Goal: Information Seeking & Learning: Learn about a topic

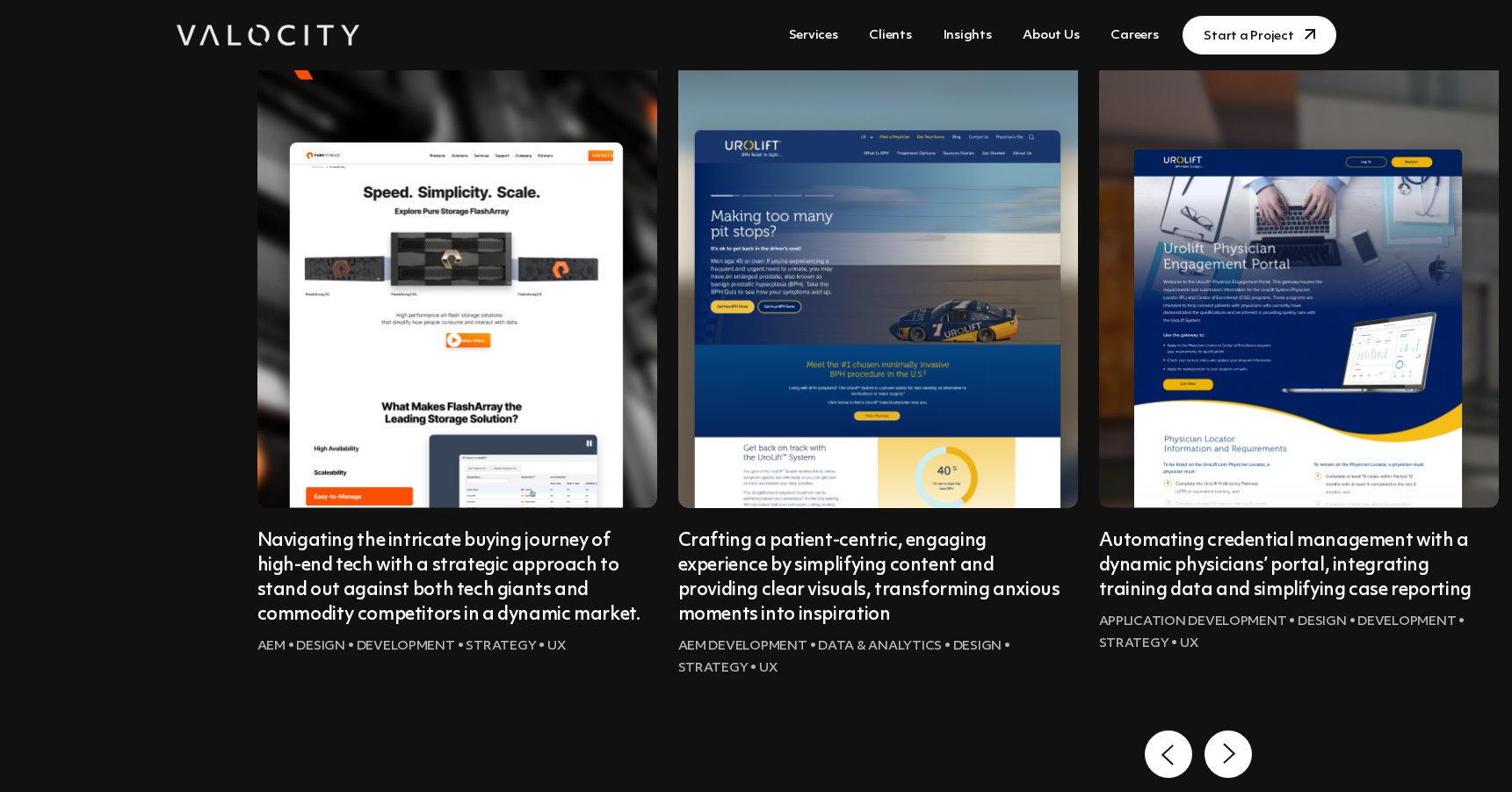
scroll to position [1508, 0]
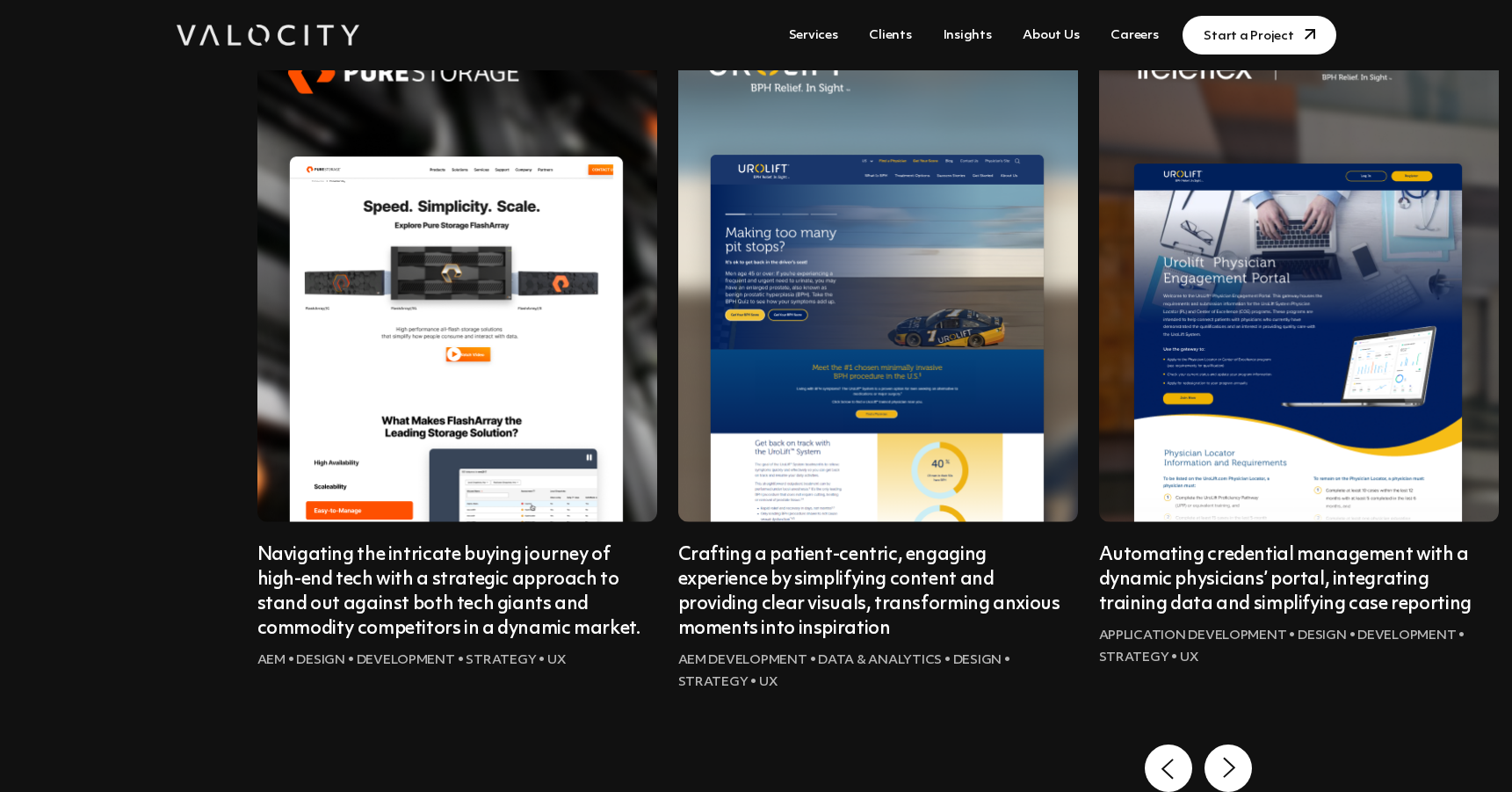
click at [1236, 757] on 12 "Next slide" at bounding box center [1227, 768] width 47 height 47
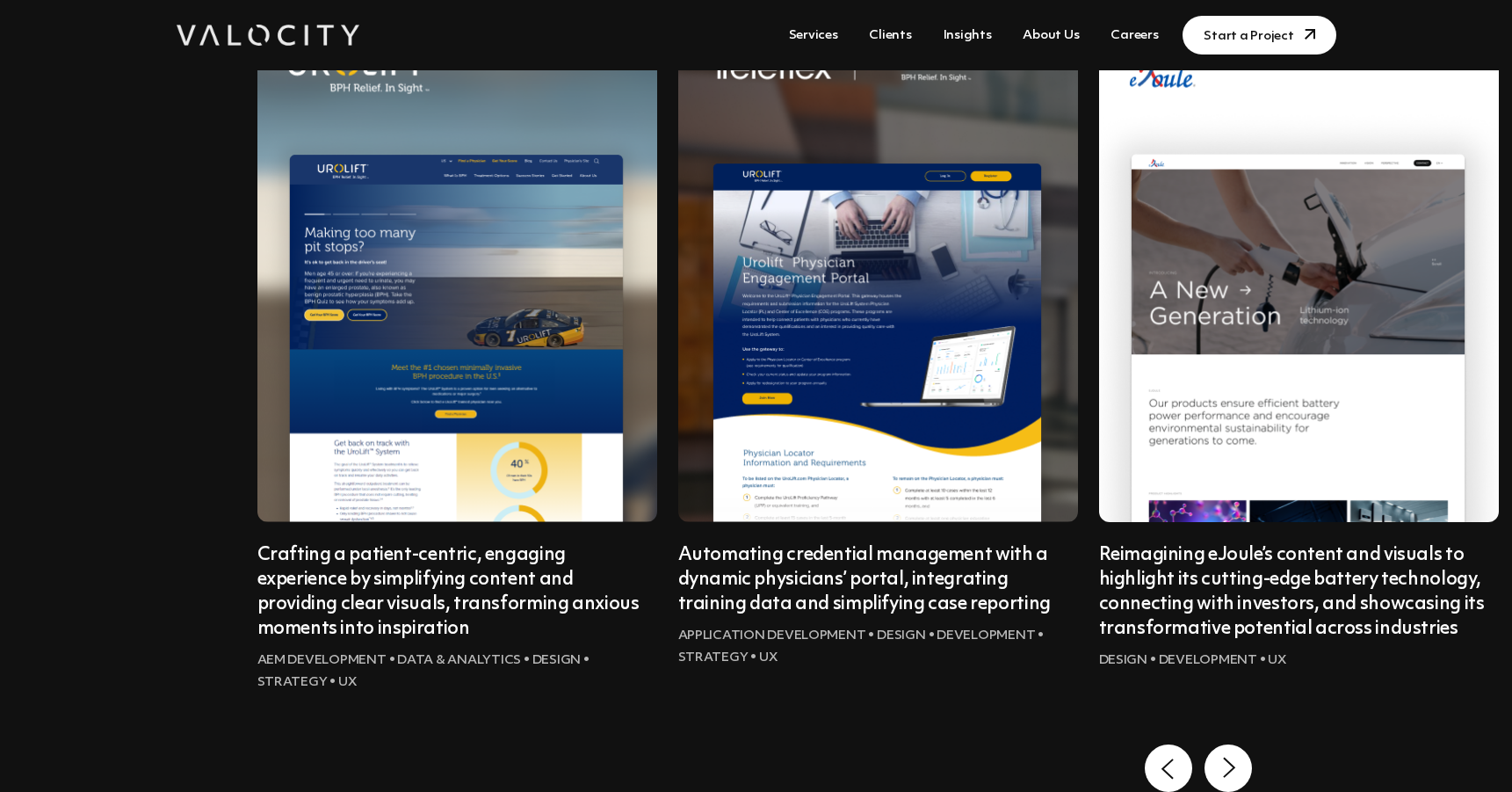
click at [1236, 757] on 12 "Next slide" at bounding box center [1227, 768] width 47 height 47
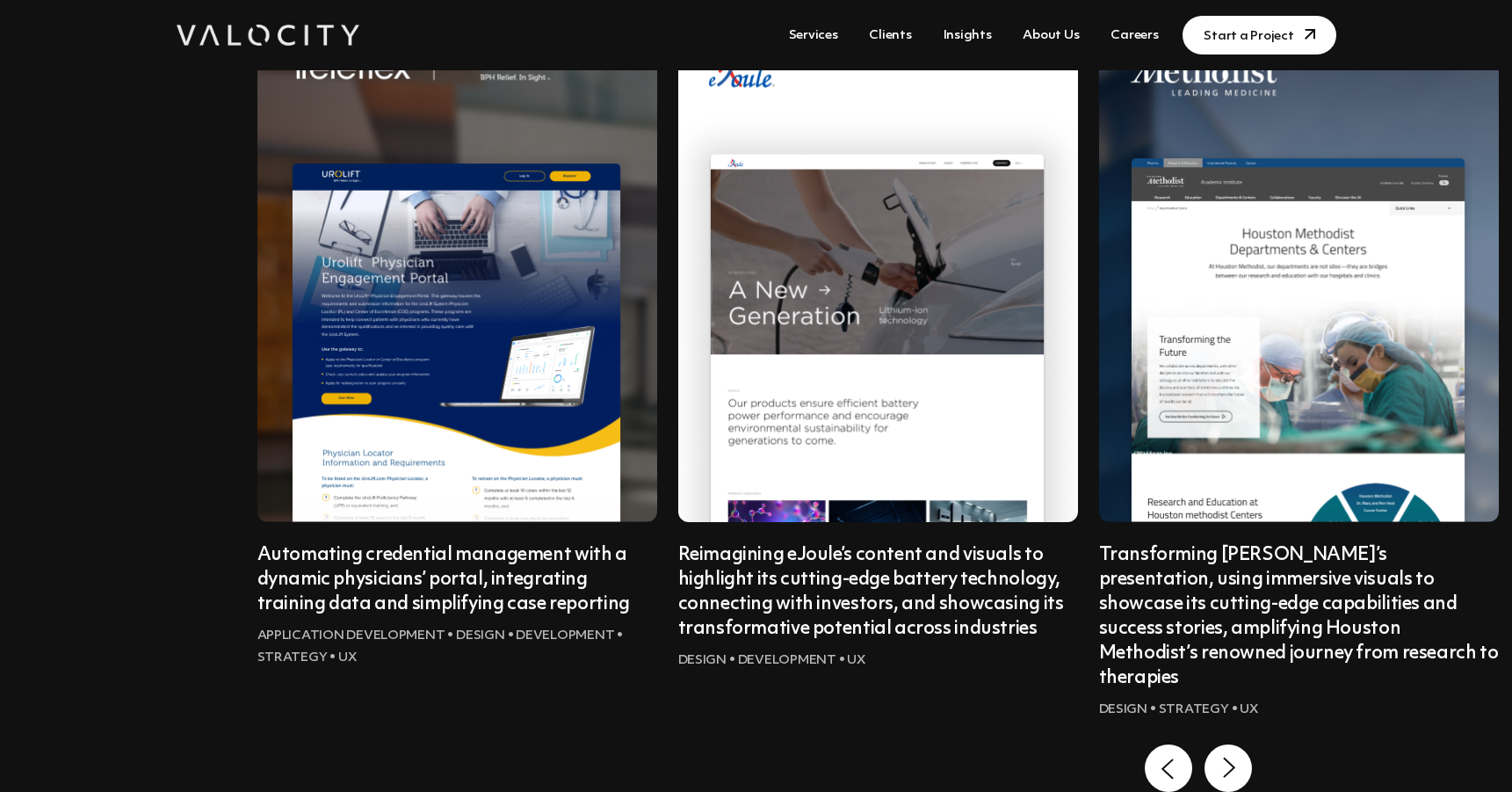
click at [1236, 757] on 12 "Next slide" at bounding box center [1227, 768] width 47 height 47
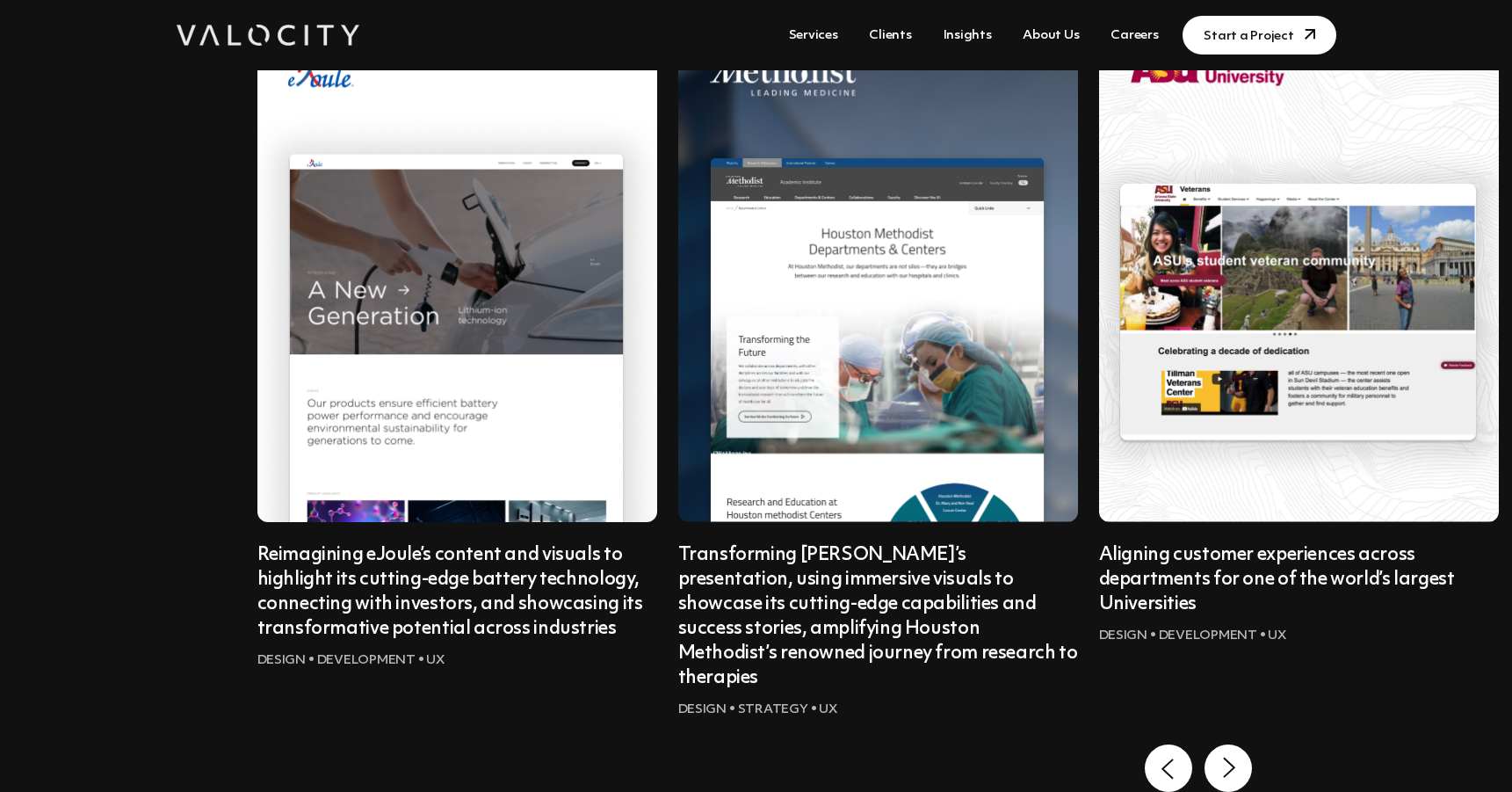
click at [1236, 757] on 12 "Next slide" at bounding box center [1227, 768] width 47 height 47
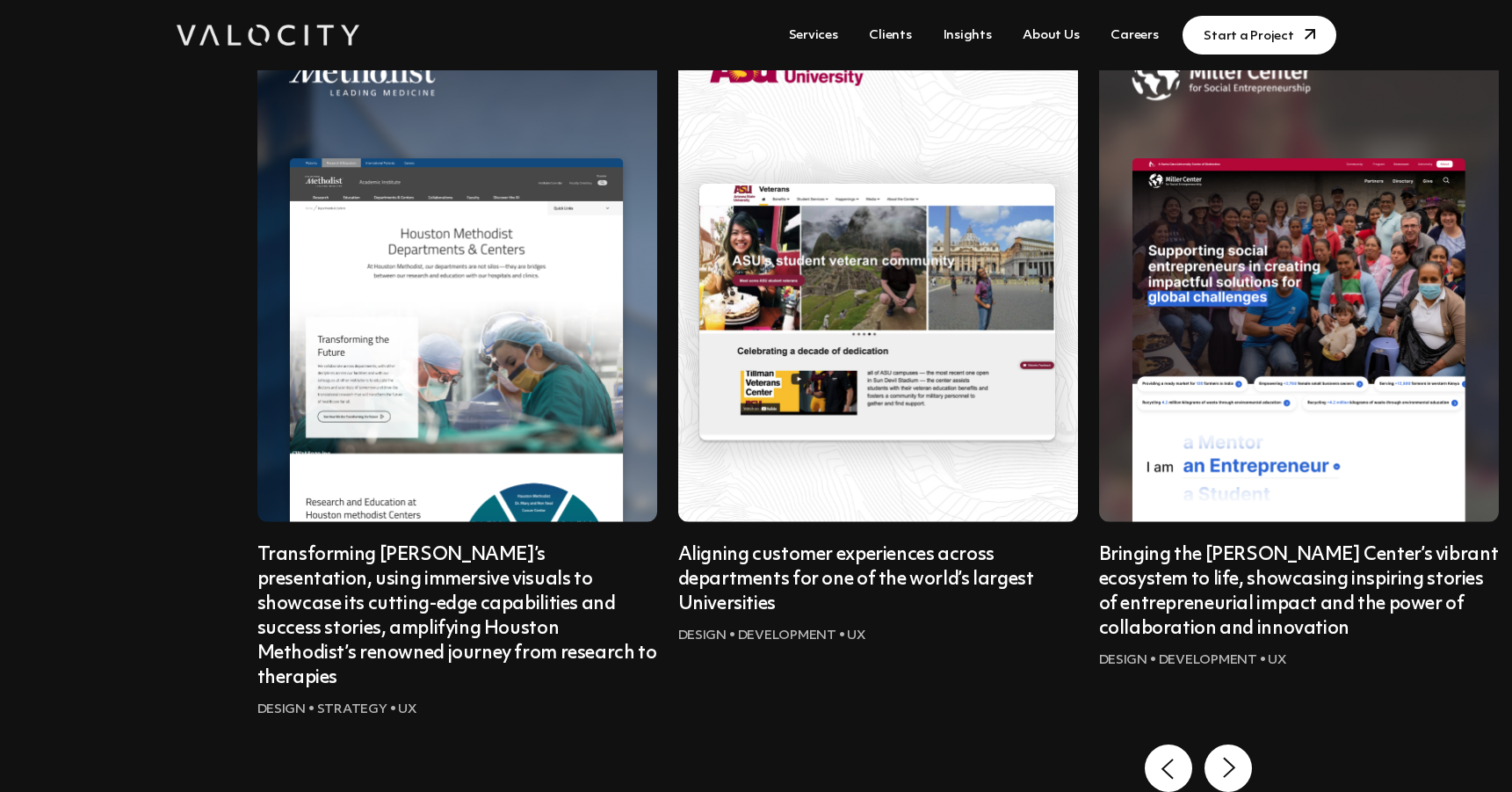
click at [1236, 757] on 12 "Next slide" at bounding box center [1227, 768] width 47 height 47
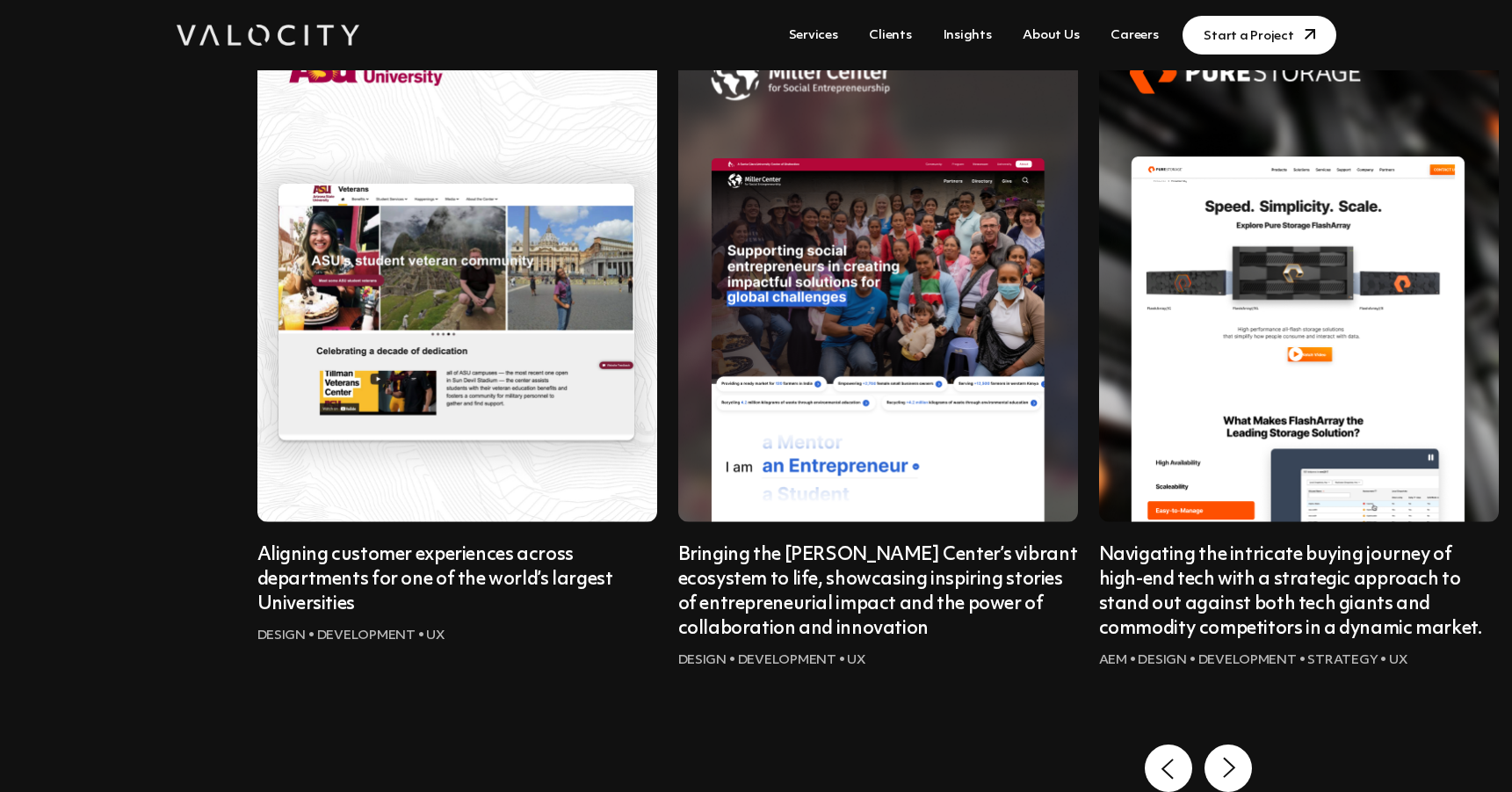
click at [1236, 757] on 12 "Next slide" at bounding box center [1227, 768] width 47 height 47
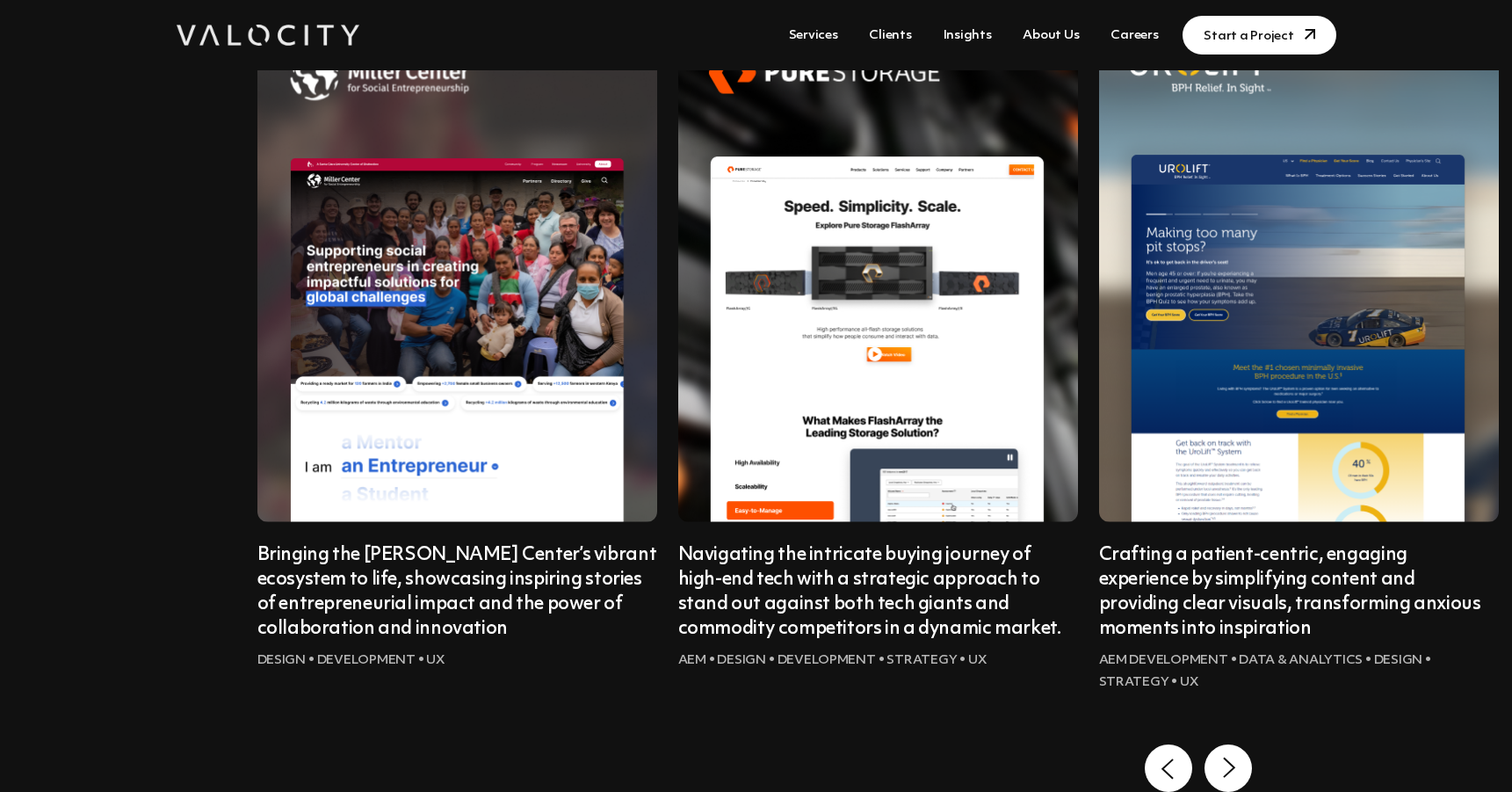
click at [1236, 757] on 12 "Next slide" at bounding box center [1227, 768] width 47 height 47
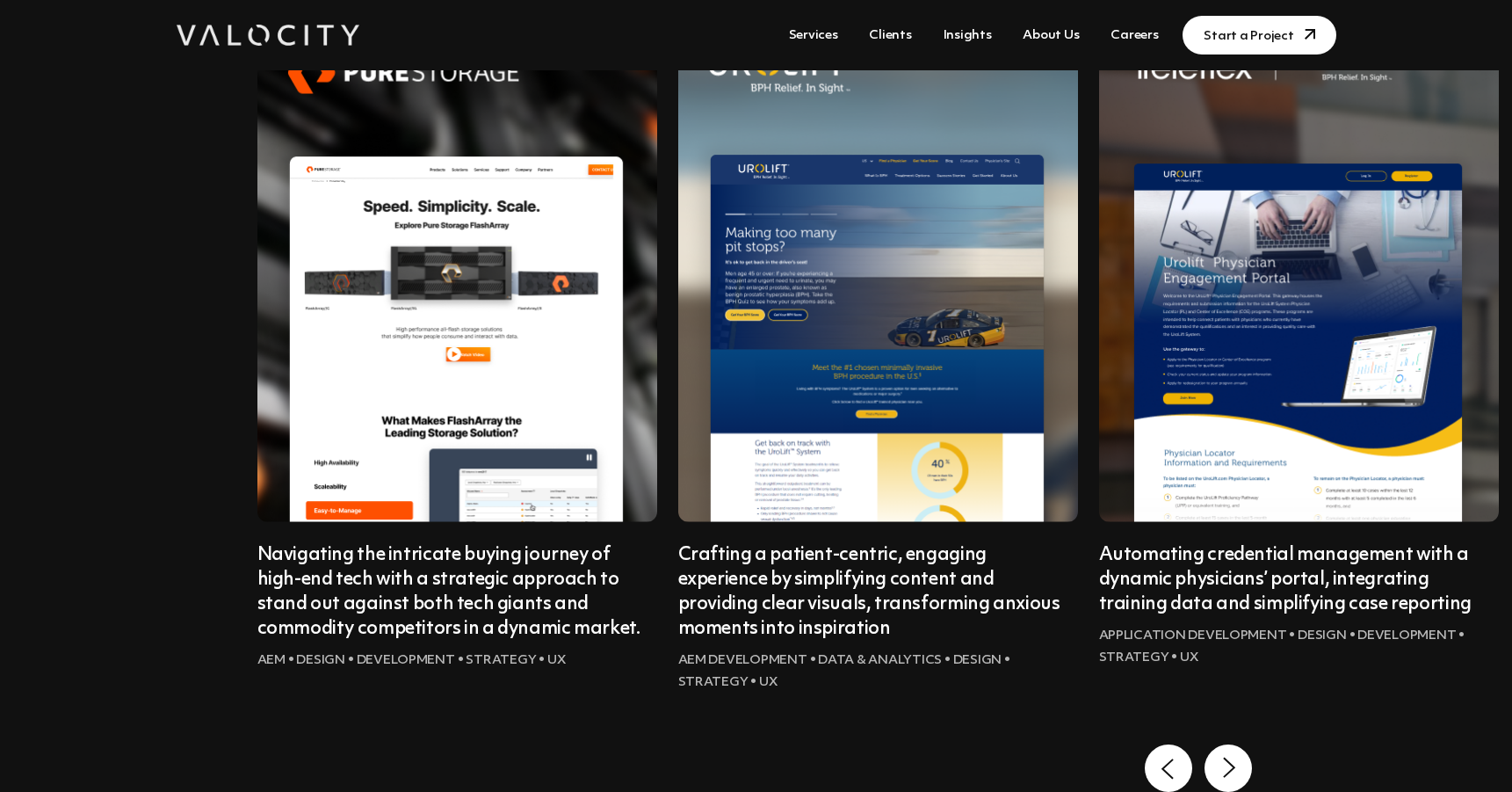
click at [1236, 757] on 12 "Go to first slide" at bounding box center [1227, 768] width 47 height 47
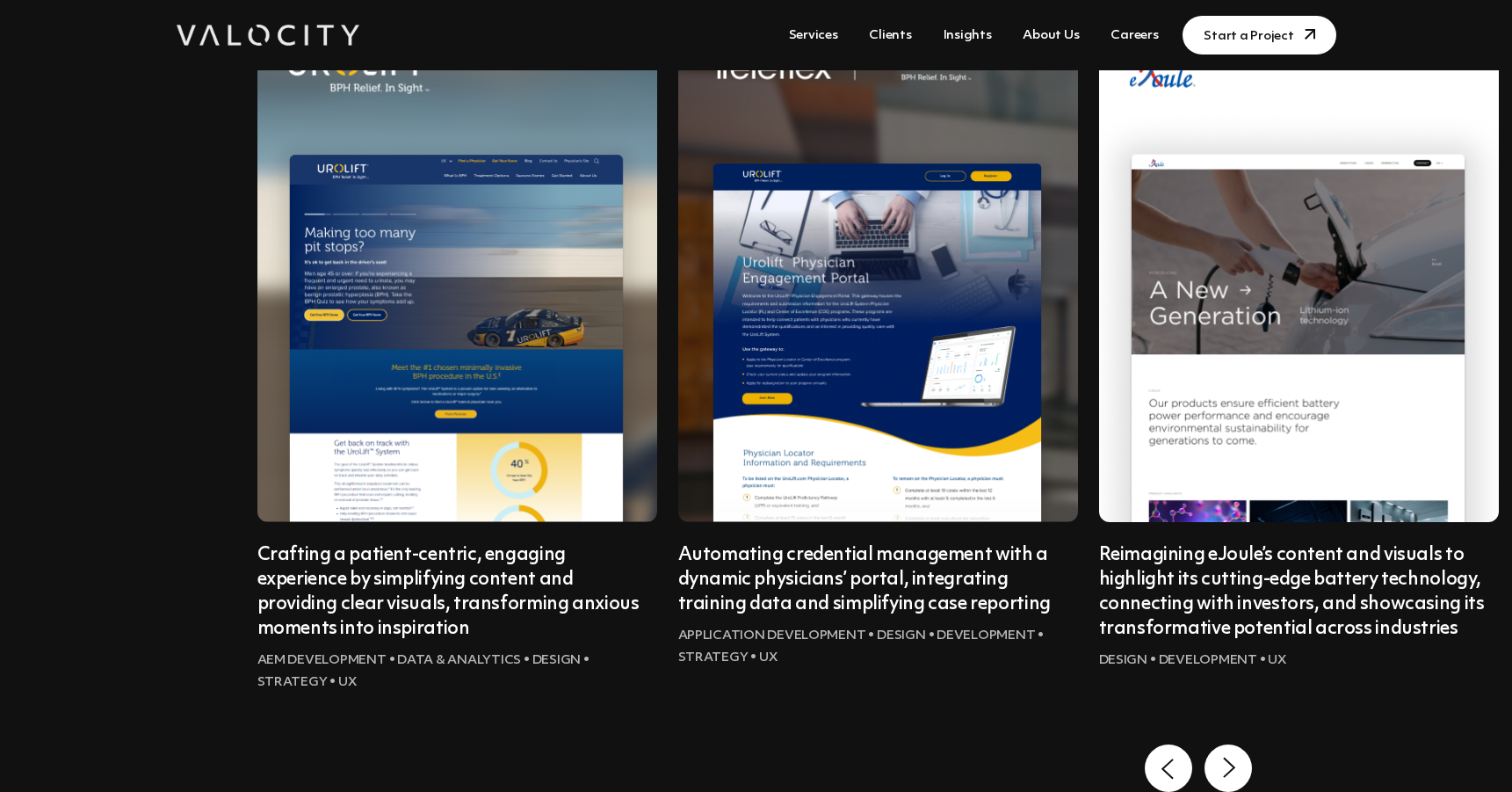
click at [1236, 757] on 12 "Next slide" at bounding box center [1227, 768] width 47 height 47
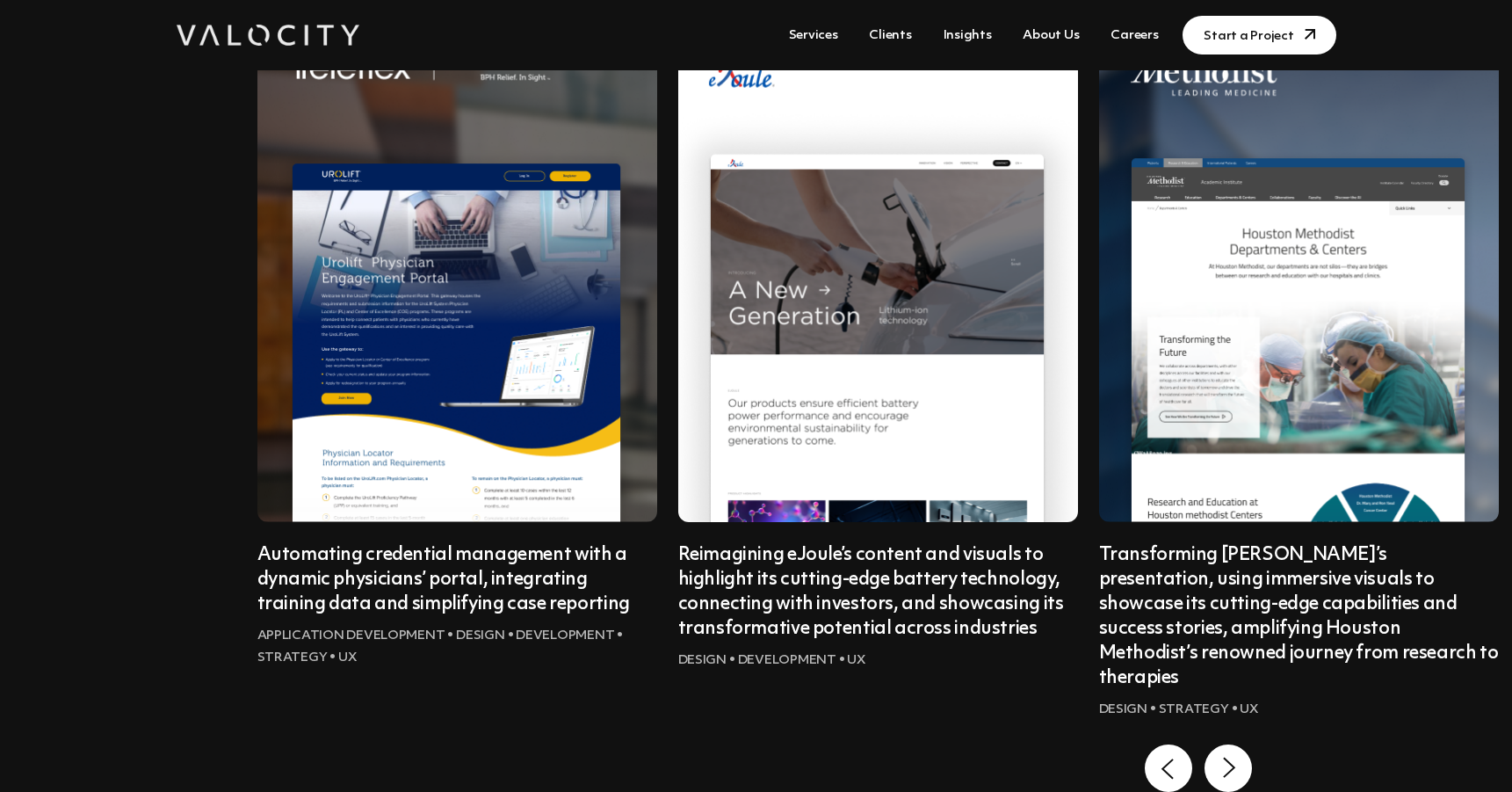
click at [1236, 757] on 12 "Next slide" at bounding box center [1227, 768] width 47 height 47
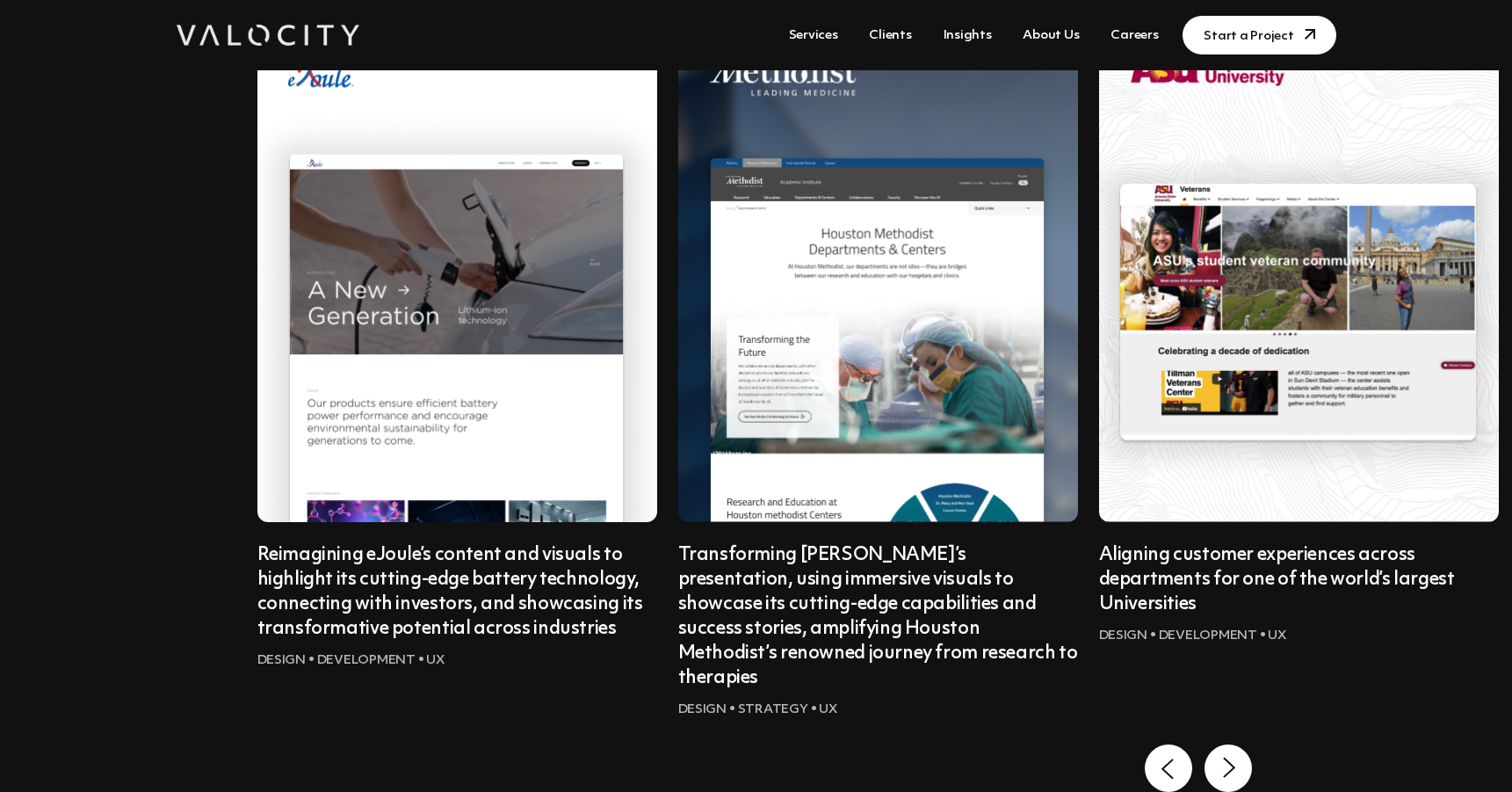
click at [1236, 757] on 12 "Next slide" at bounding box center [1227, 768] width 47 height 47
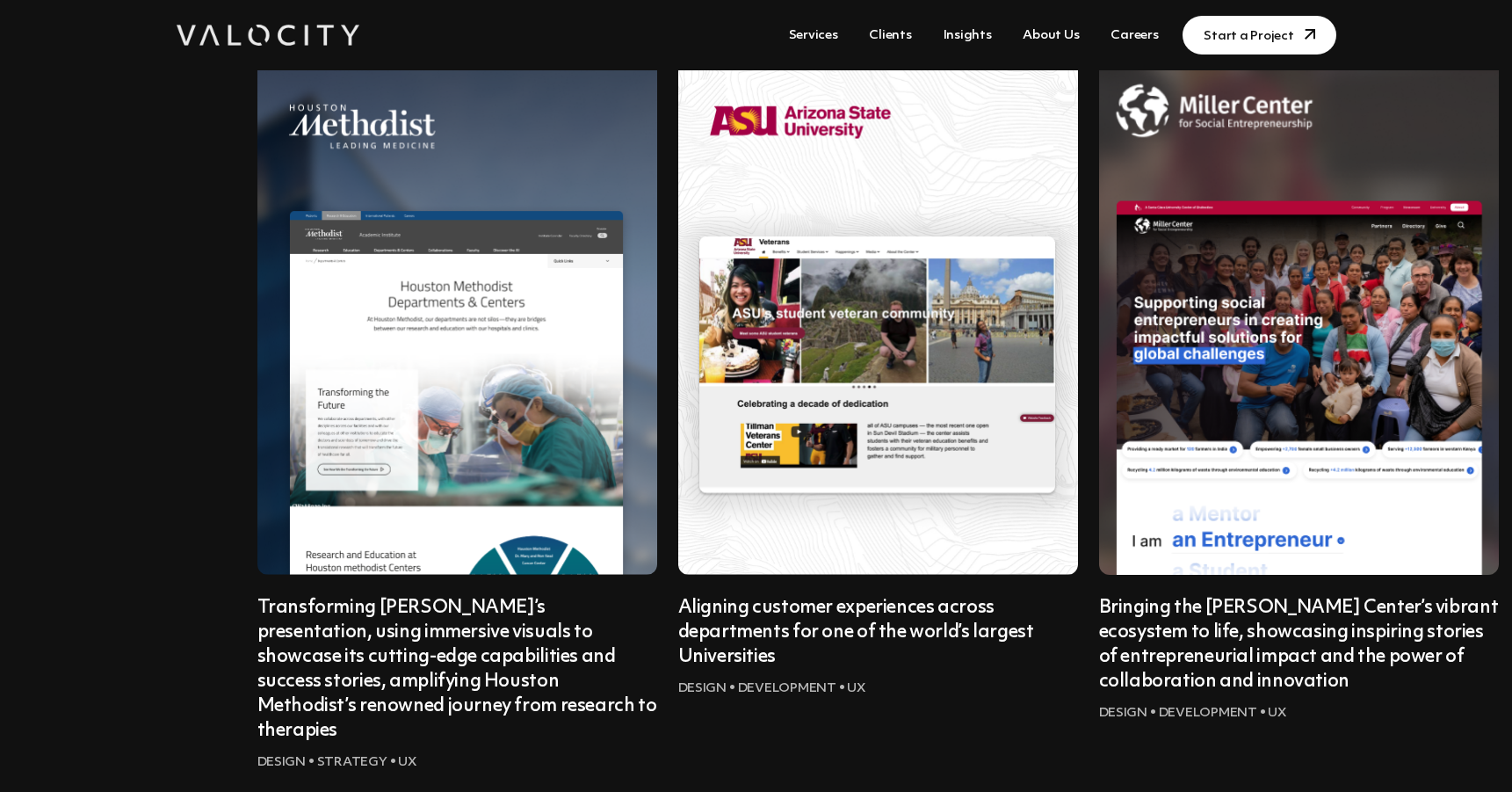
scroll to position [1461, 0]
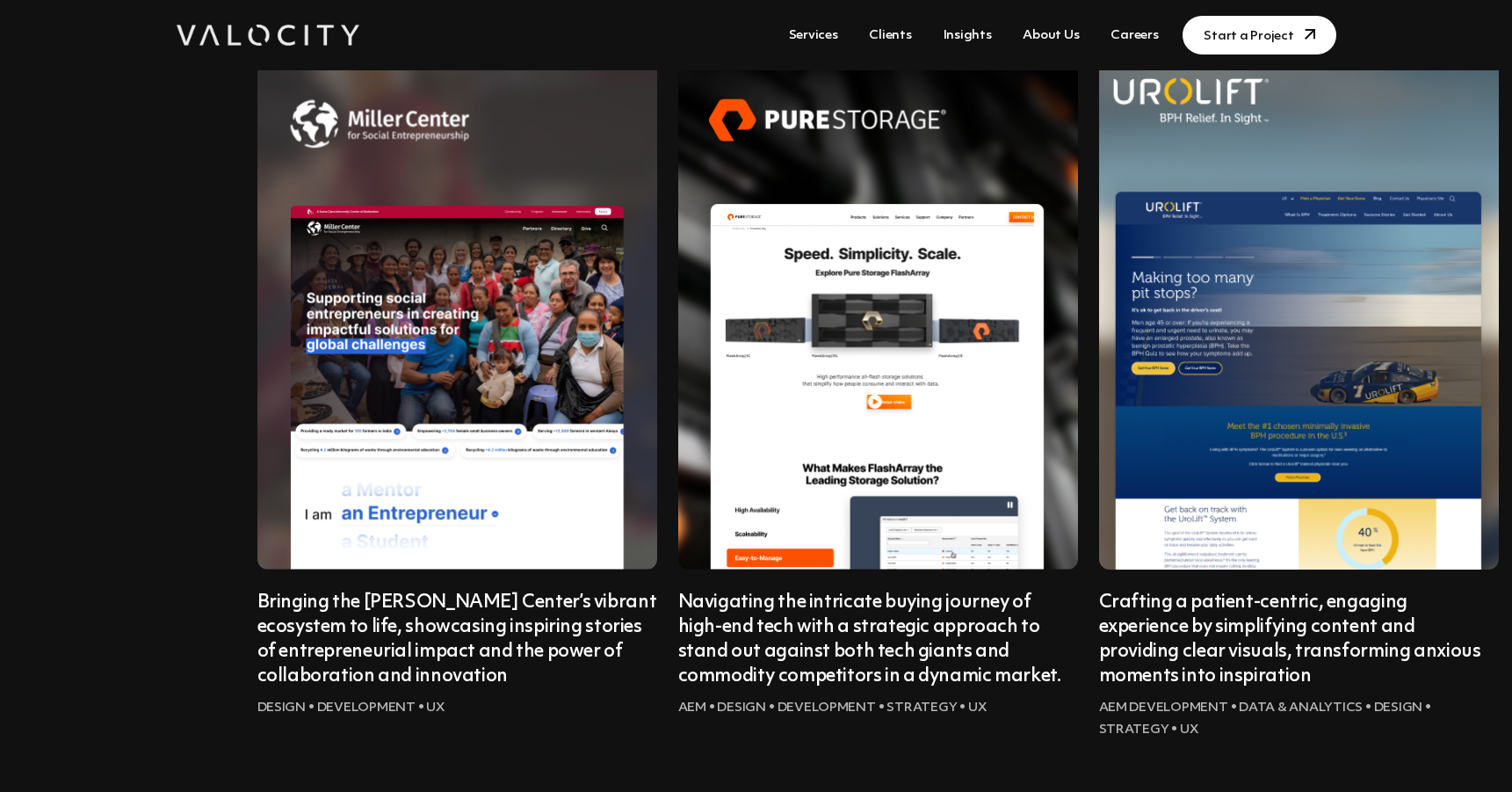
click at [1308, 425] on img "2 of 7" at bounding box center [1299, 310] width 440 height 572
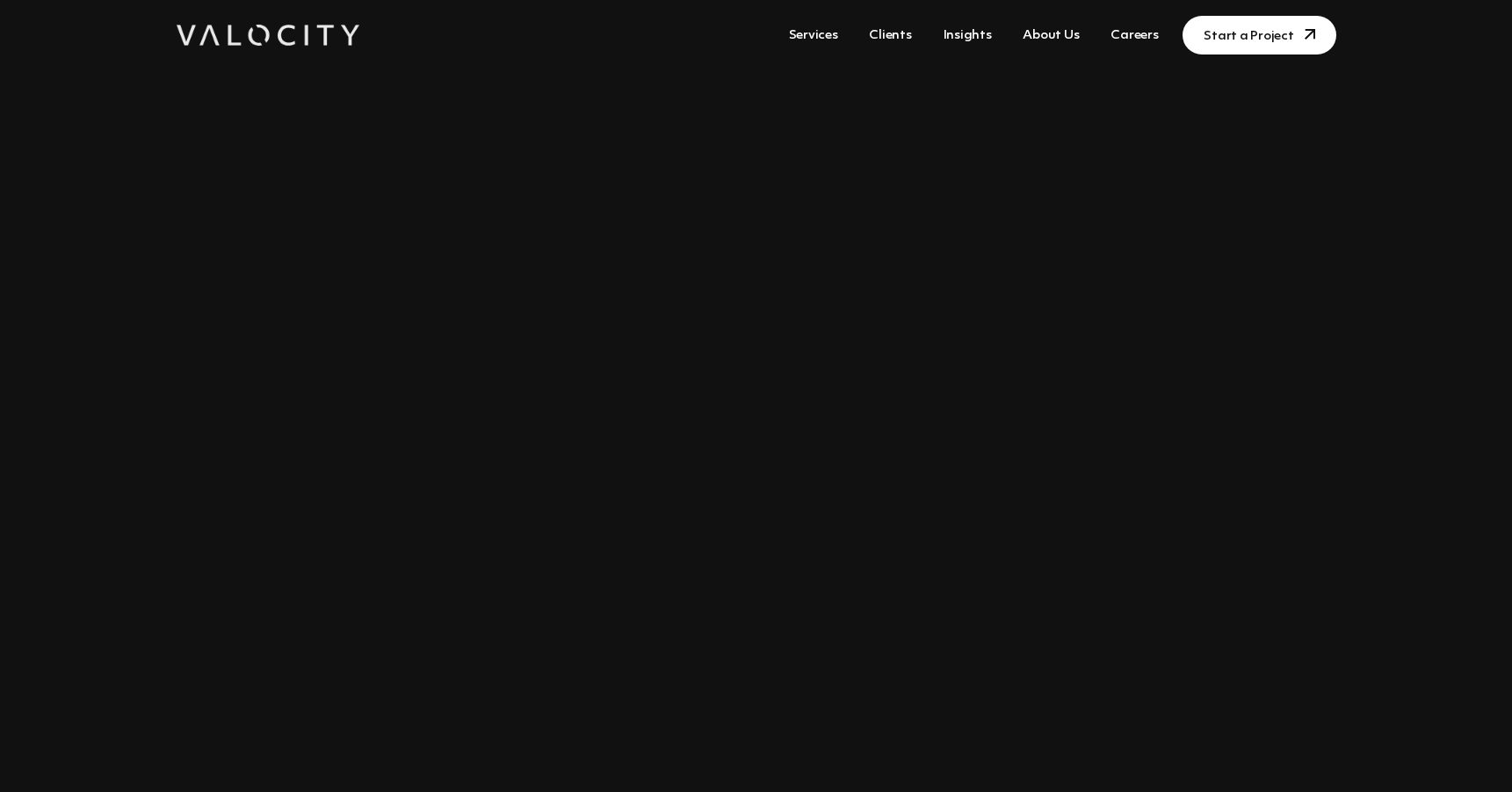
scroll to position [3117, 0]
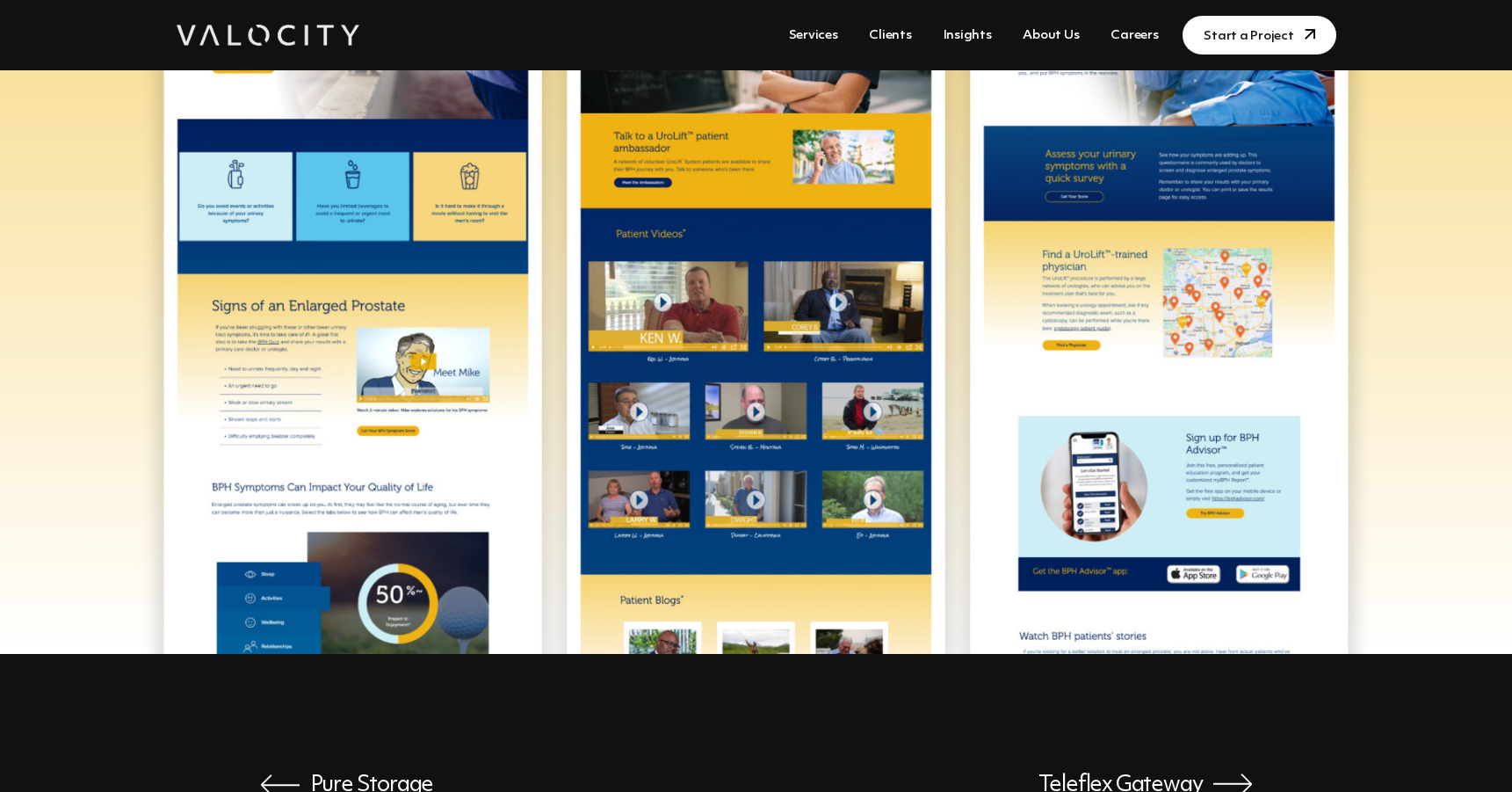
click at [1115, 774] on span "Teleflex Gateway" at bounding box center [1145, 786] width 214 height 25
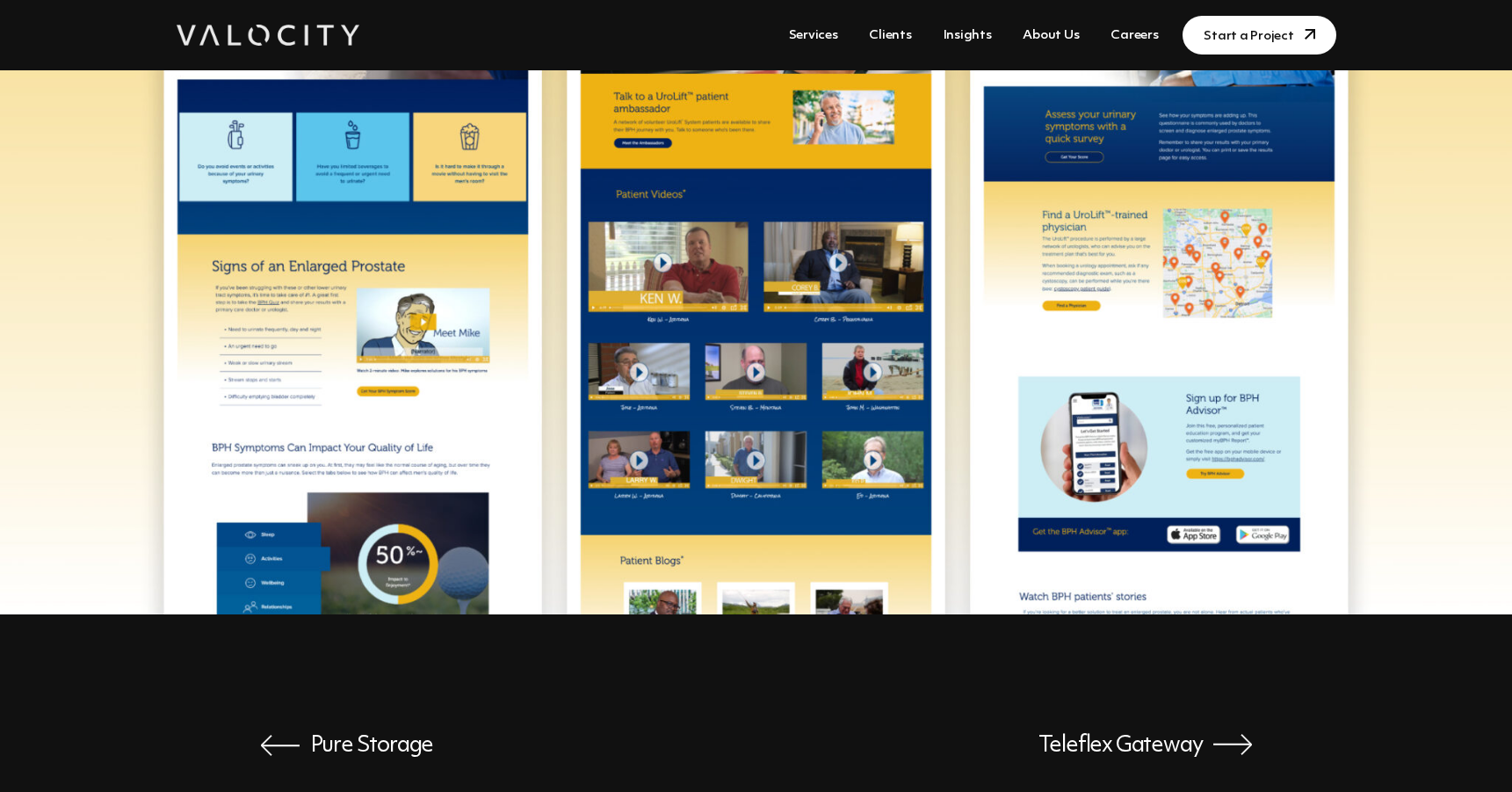
scroll to position [3242, 0]
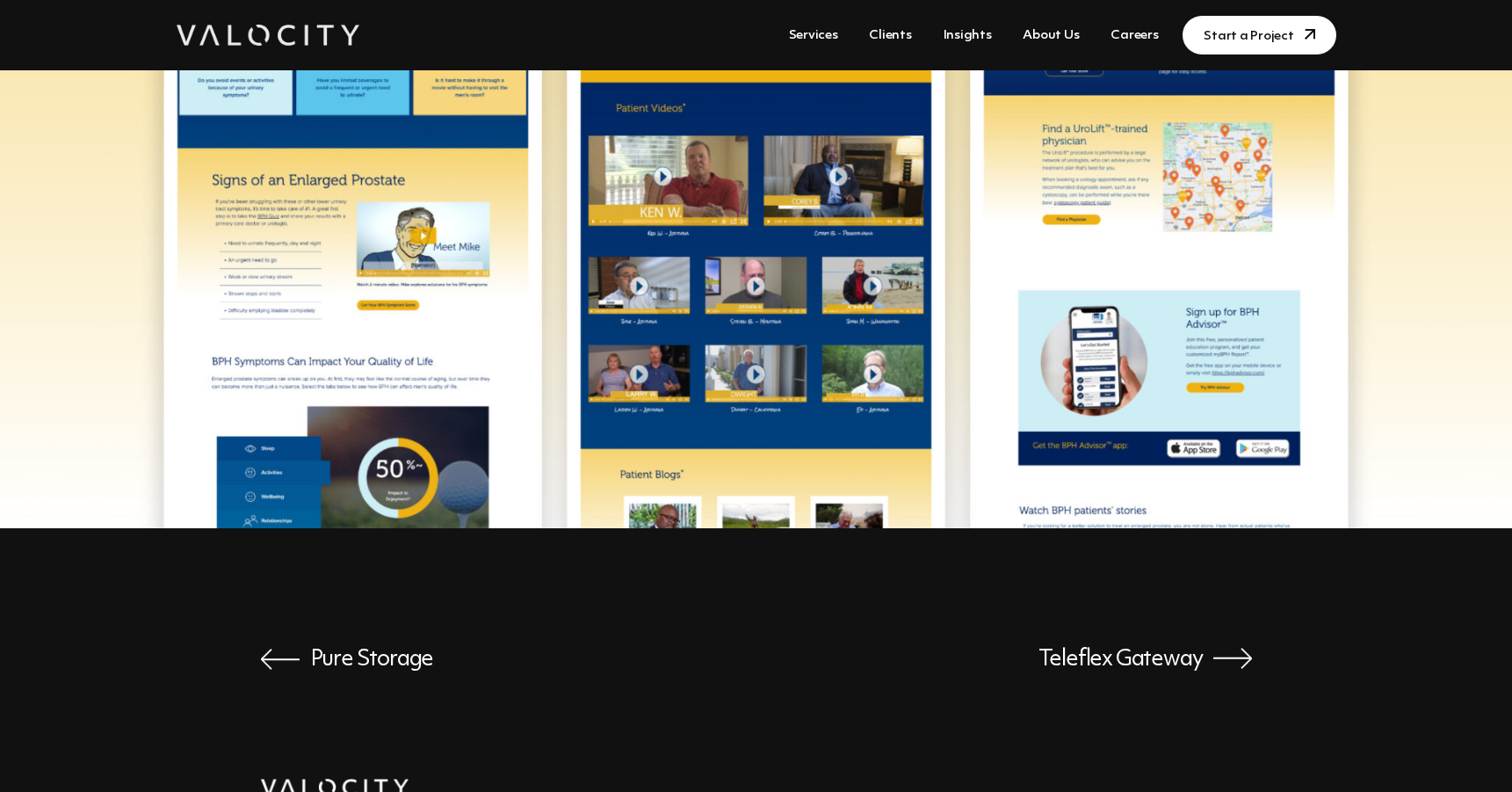
click at [297, 648] on span "Pure Storage" at bounding box center [348, 660] width 173 height 25
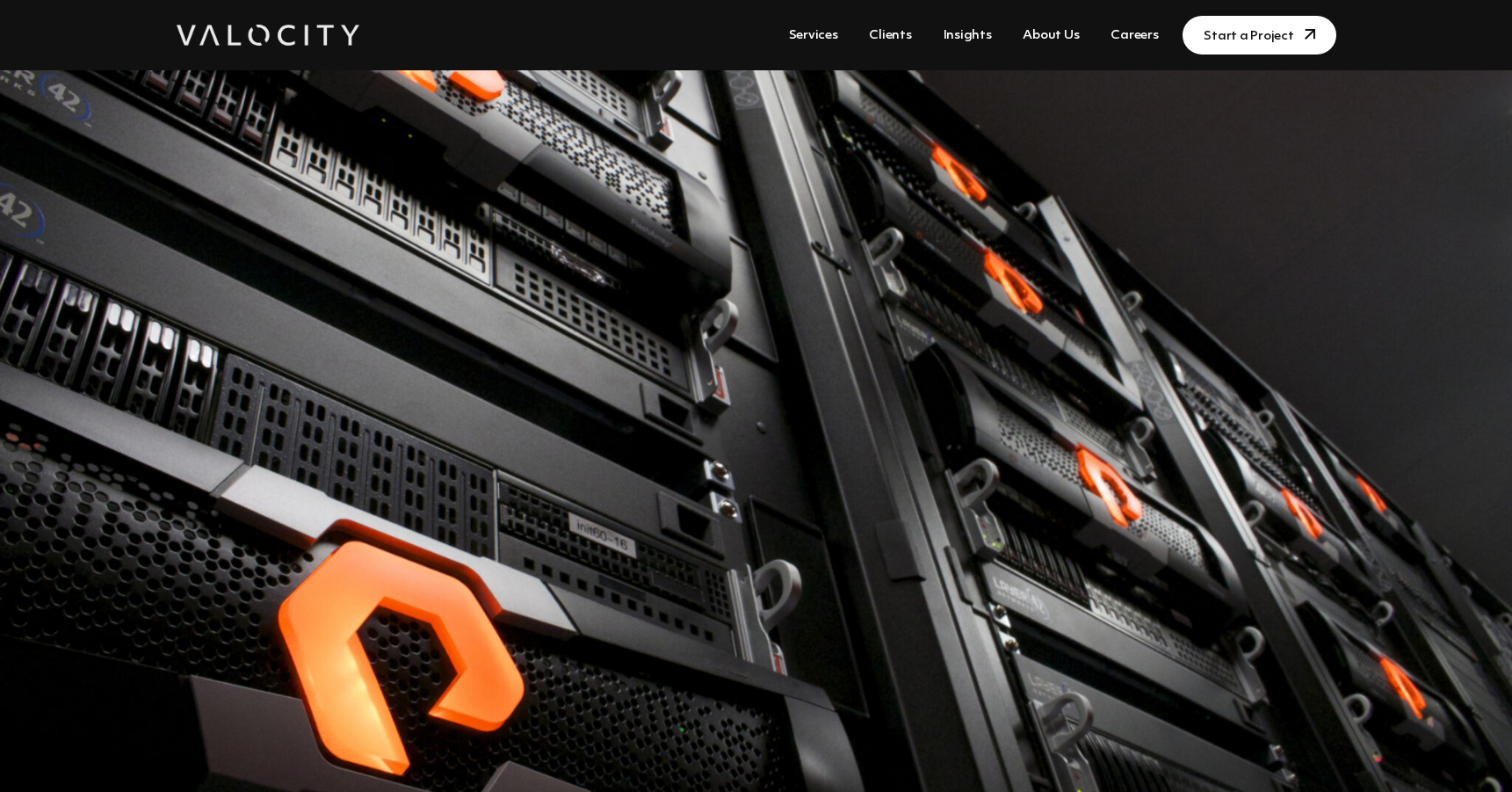
click at [897, 46] on link "Clients" at bounding box center [890, 36] width 56 height 33
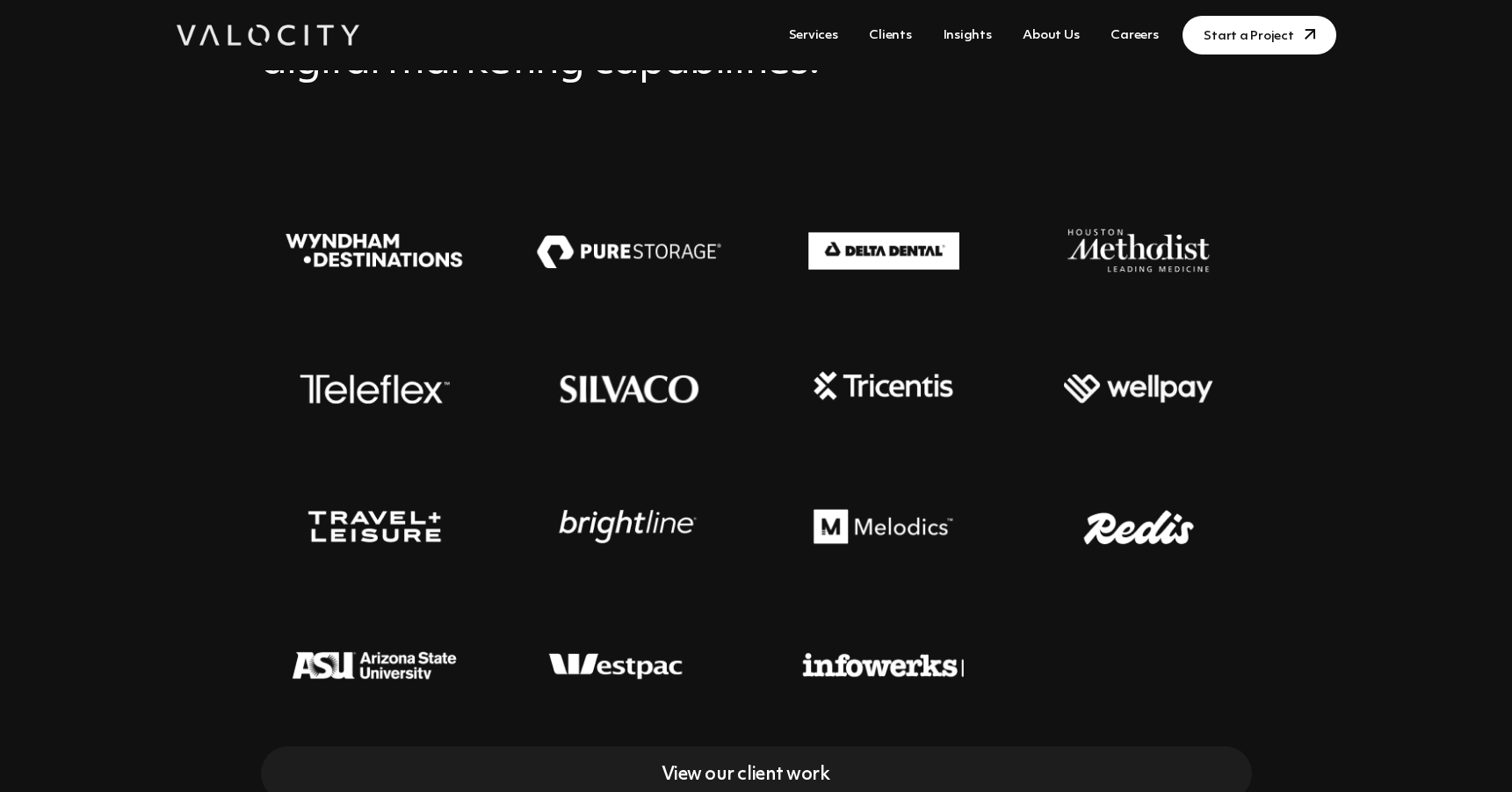
scroll to position [470, 0]
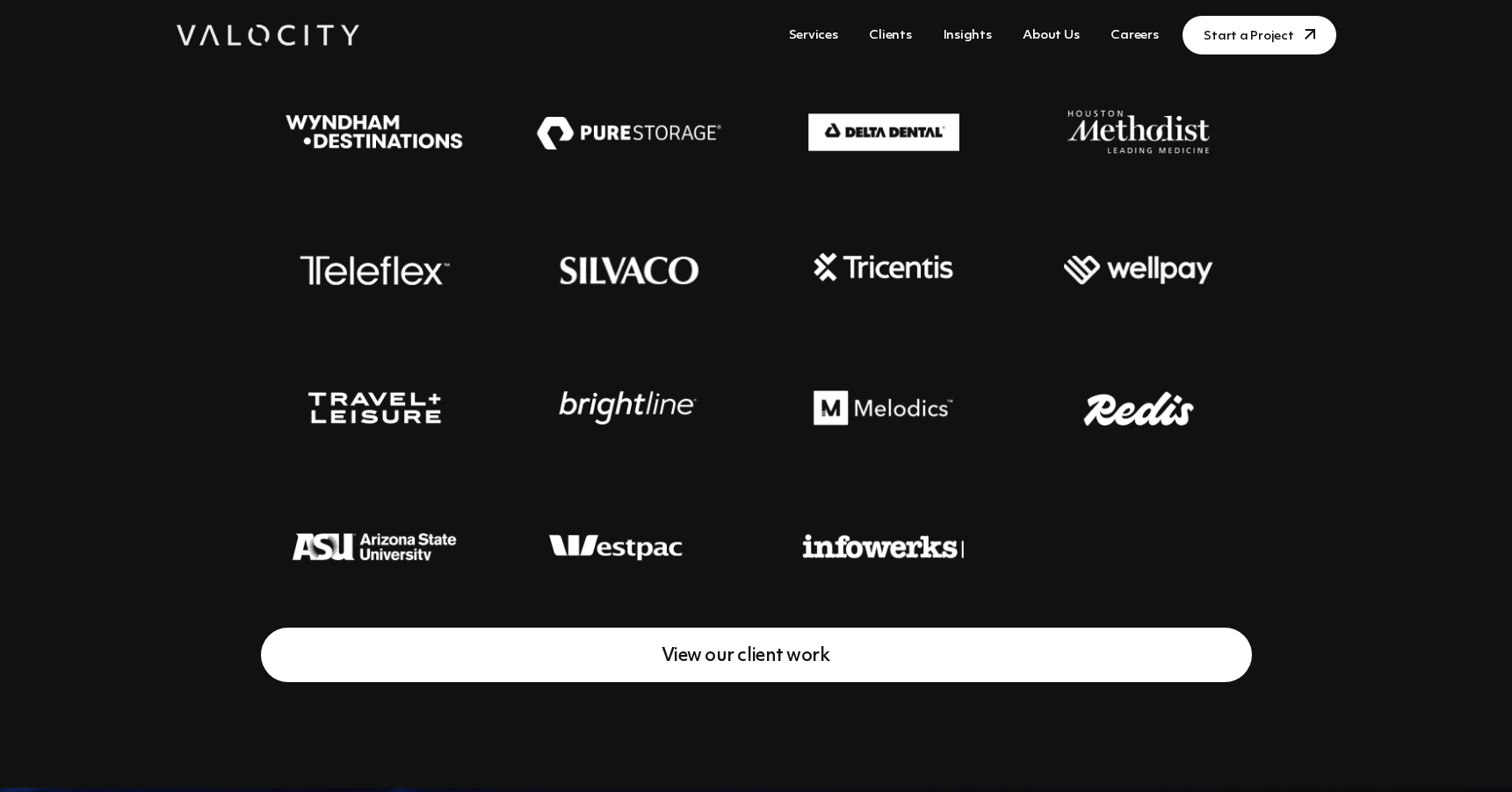
click at [759, 661] on link "View our client work" at bounding box center [757, 655] width 991 height 54
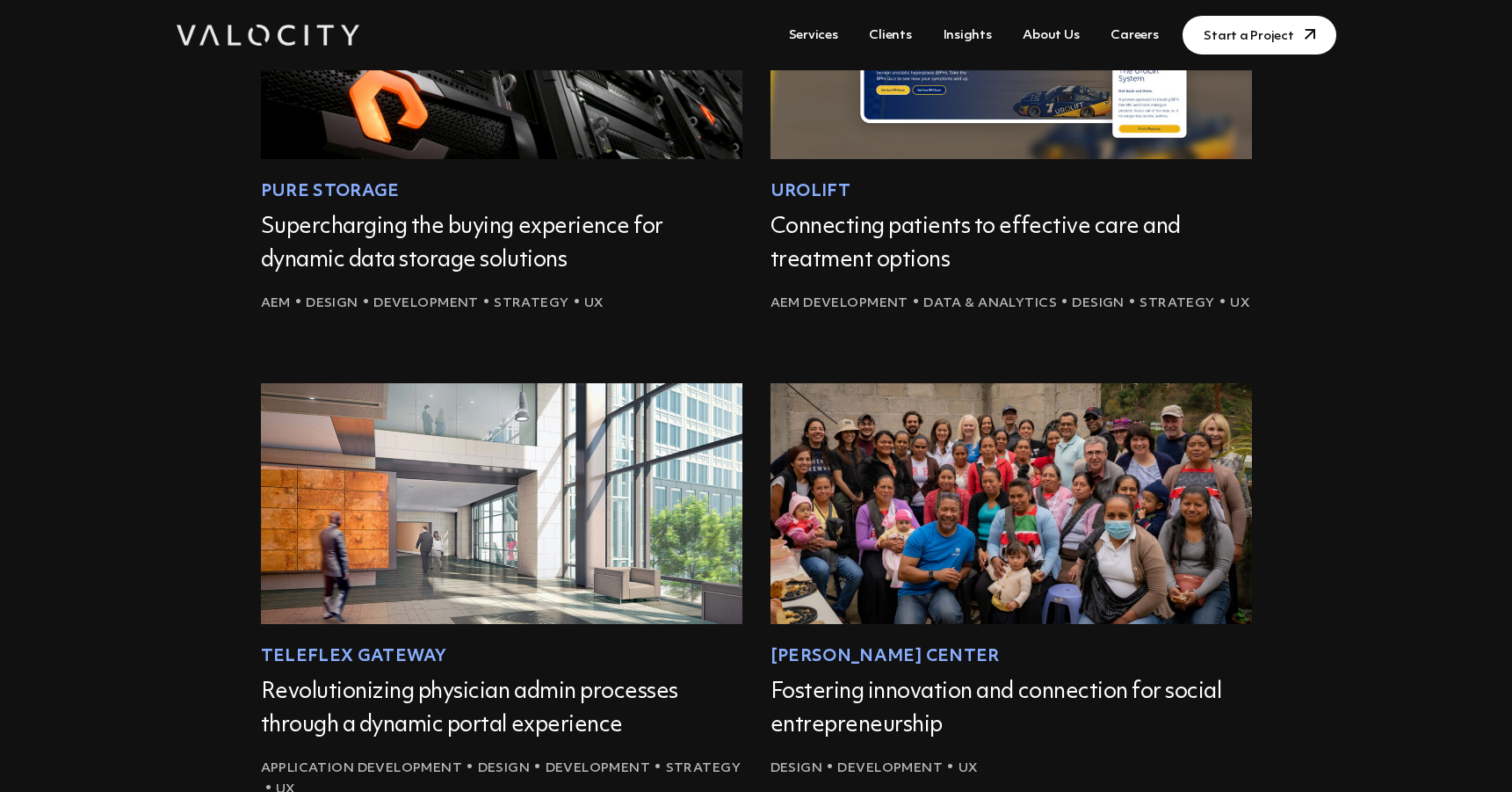
scroll to position [249, 0]
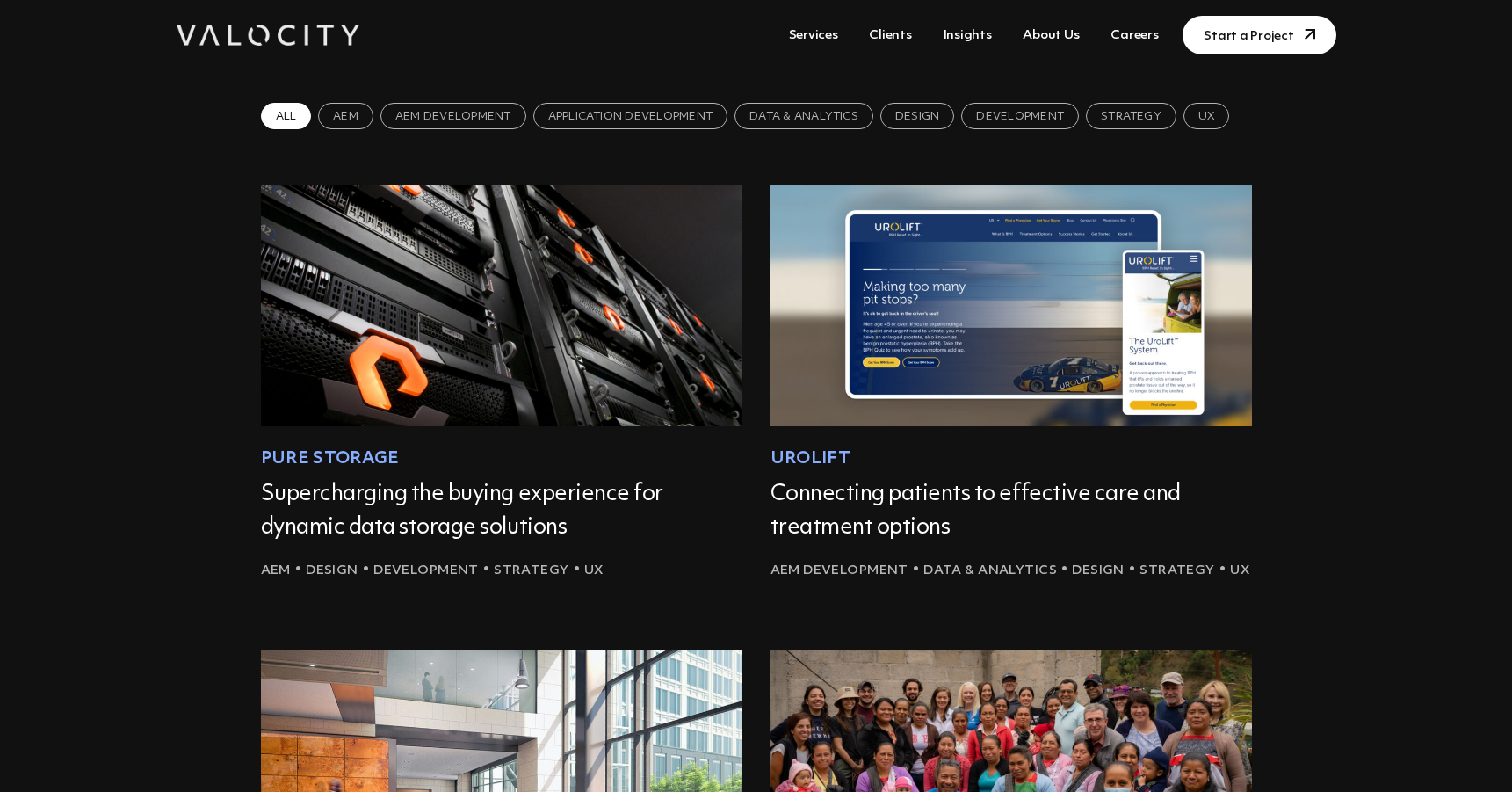
click at [835, 464] on div "Urolift" at bounding box center [1011, 459] width 481 height 24
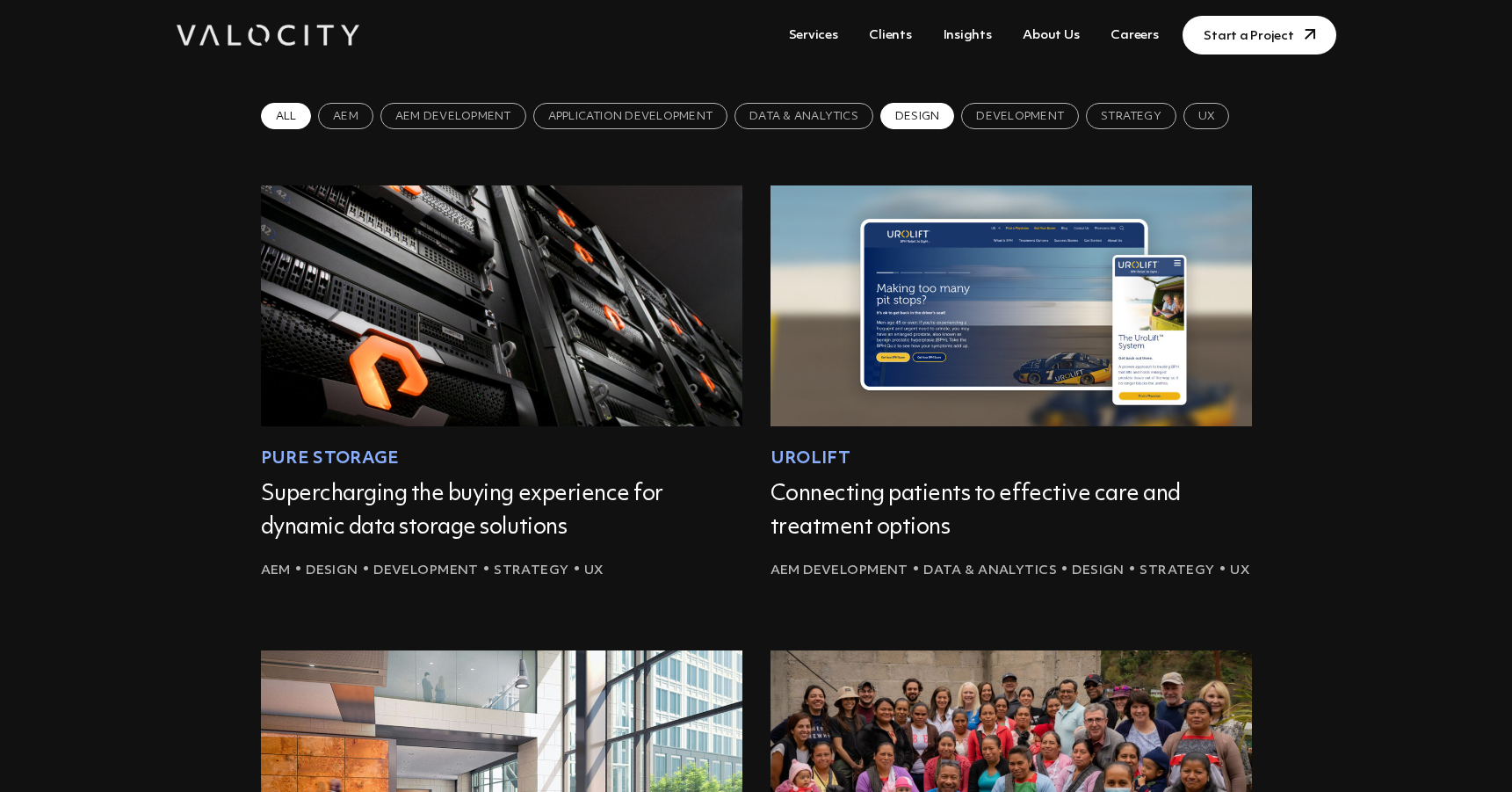
click at [911, 110] on span "Design" at bounding box center [917, 115] width 74 height 26
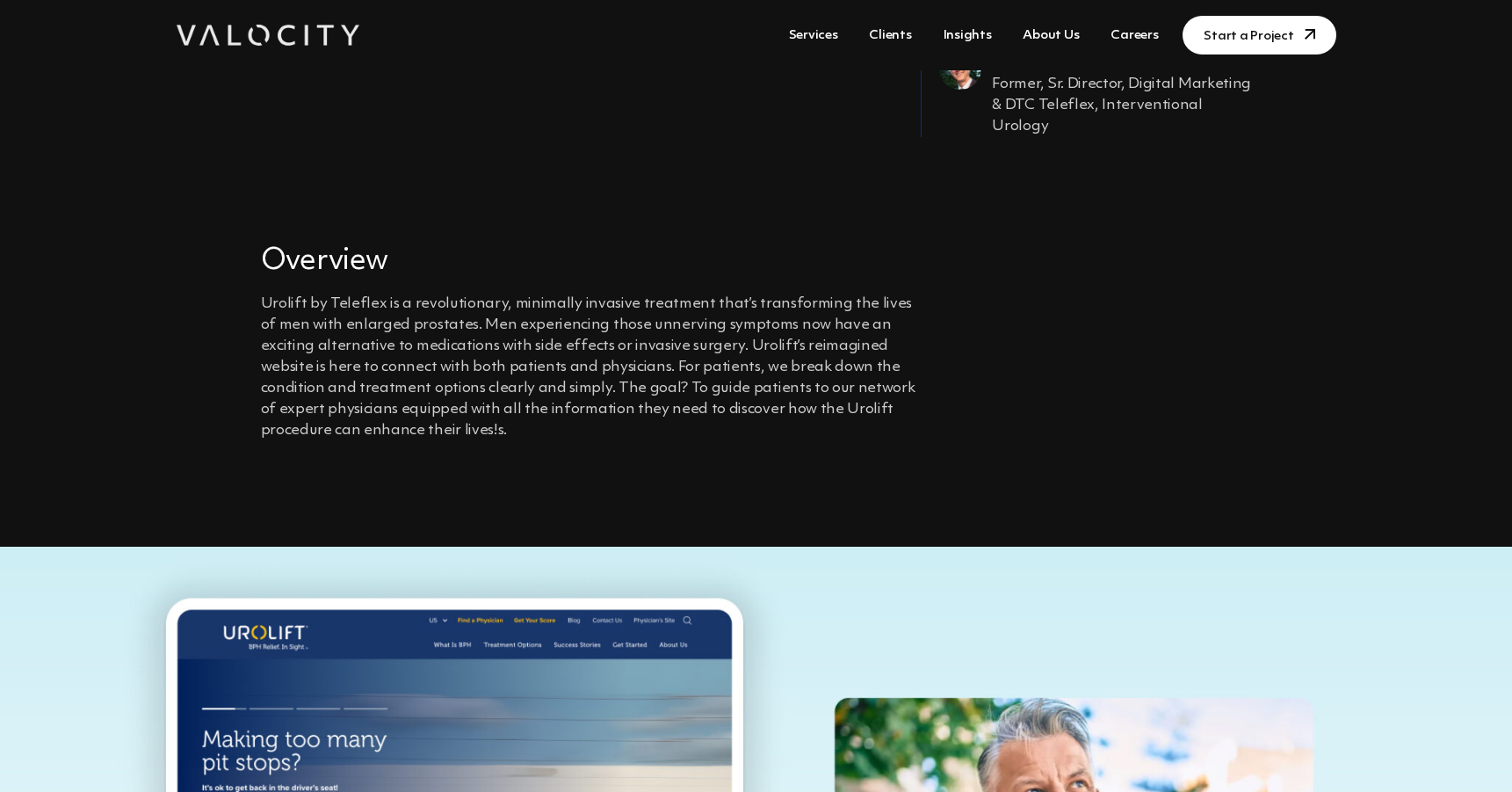
scroll to position [489, 0]
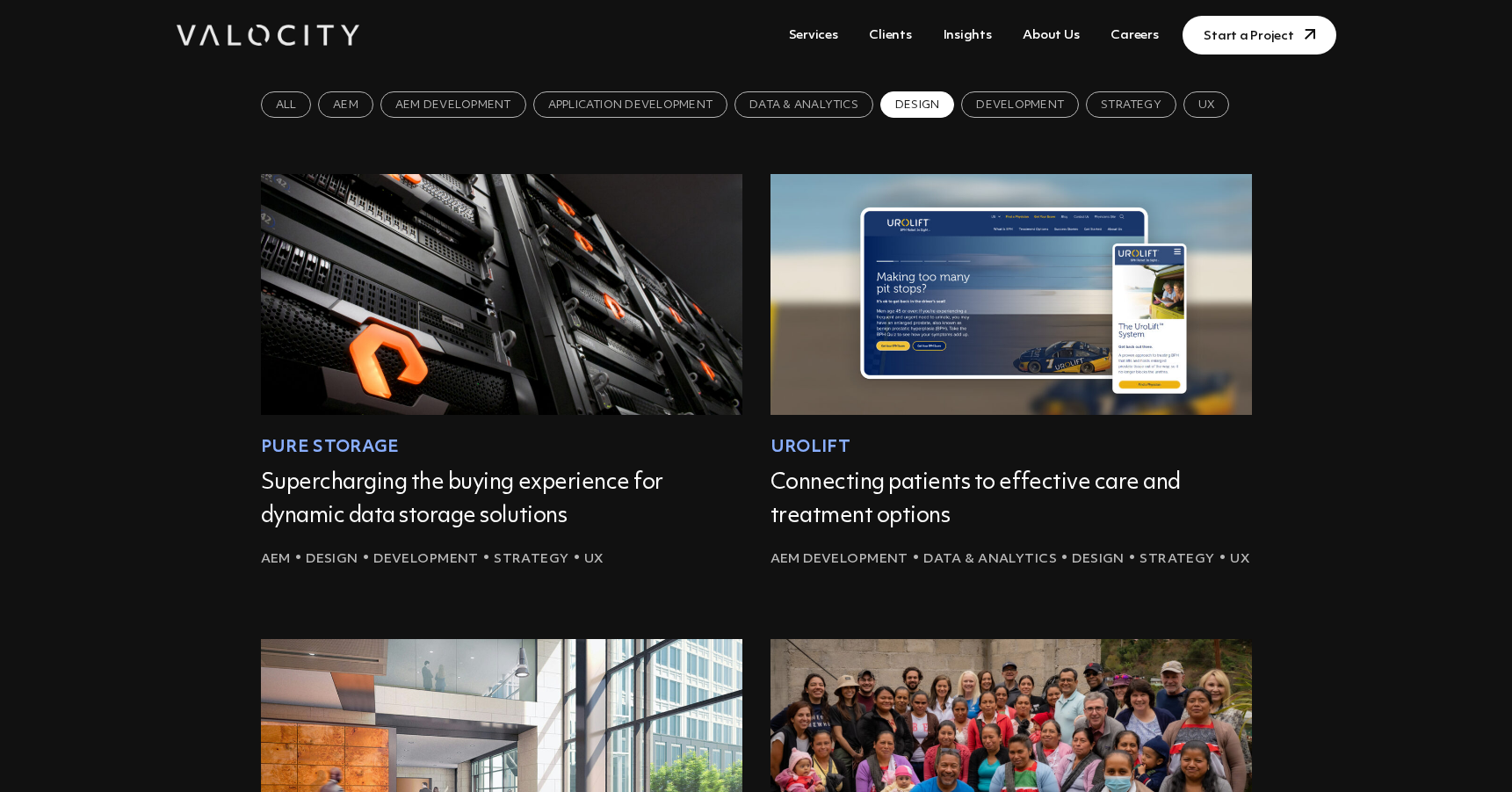
scroll to position [332, 0]
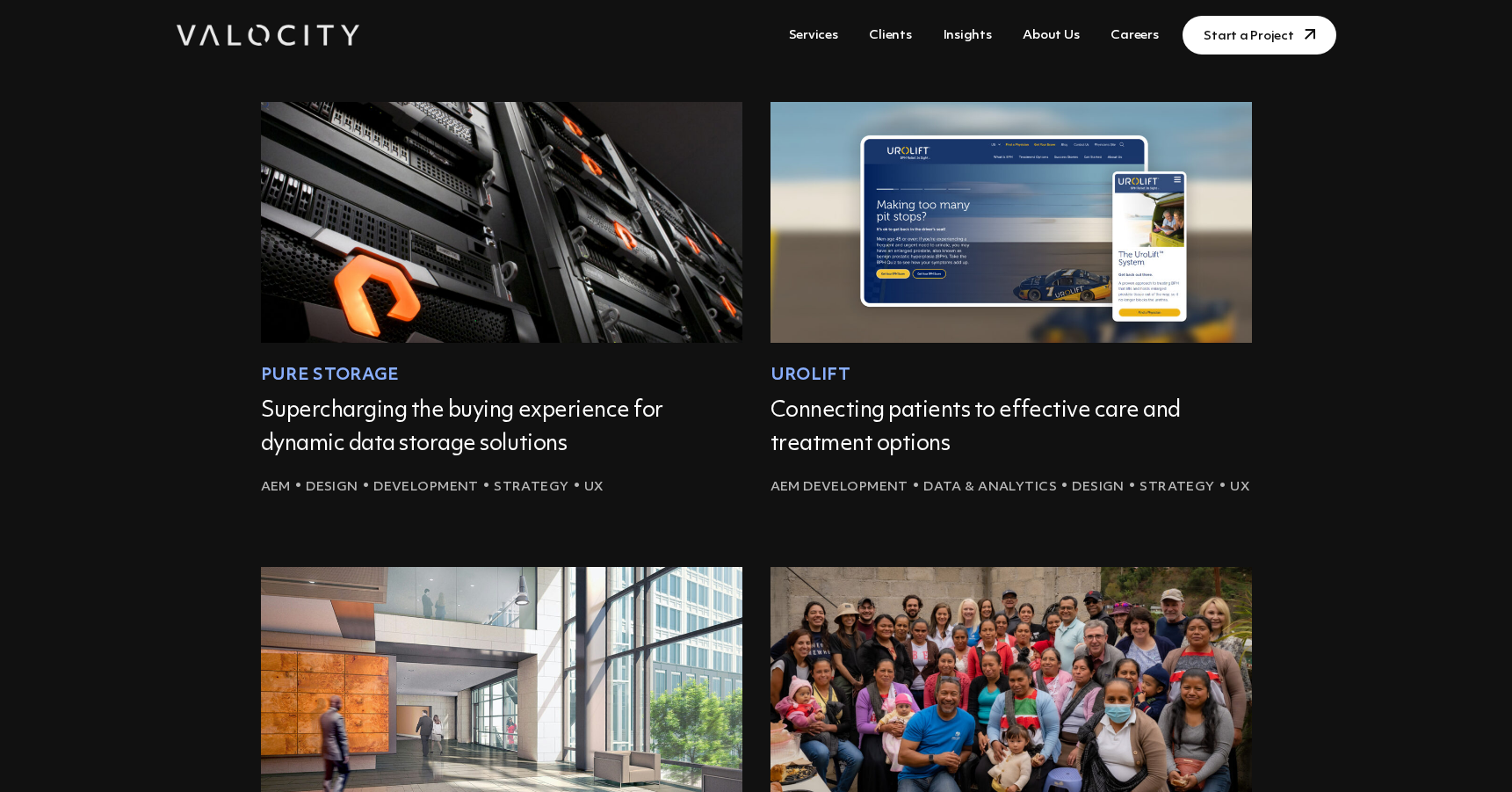
click at [628, 269] on img at bounding box center [500, 222] width 529 height 264
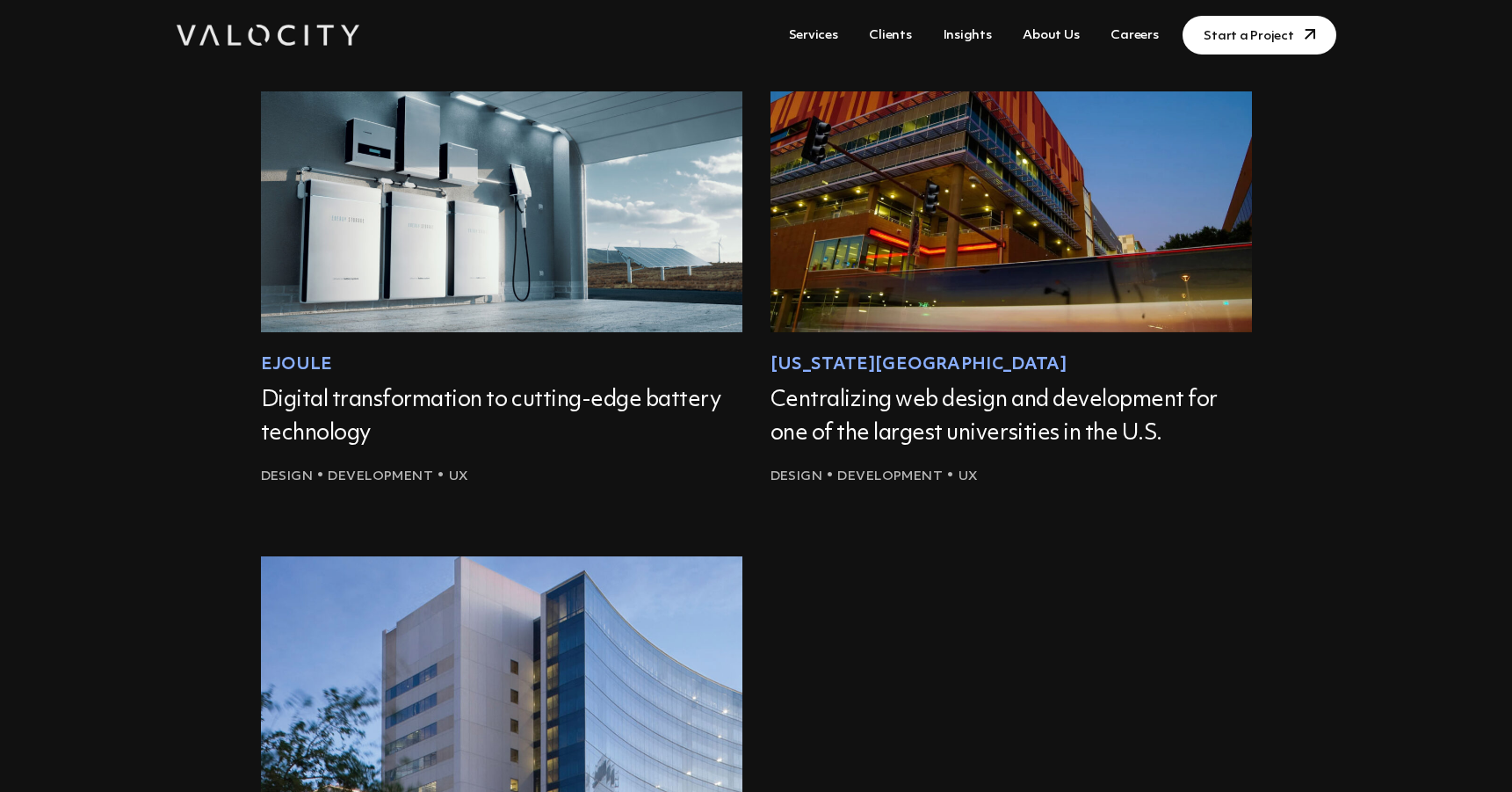
scroll to position [1304, 0]
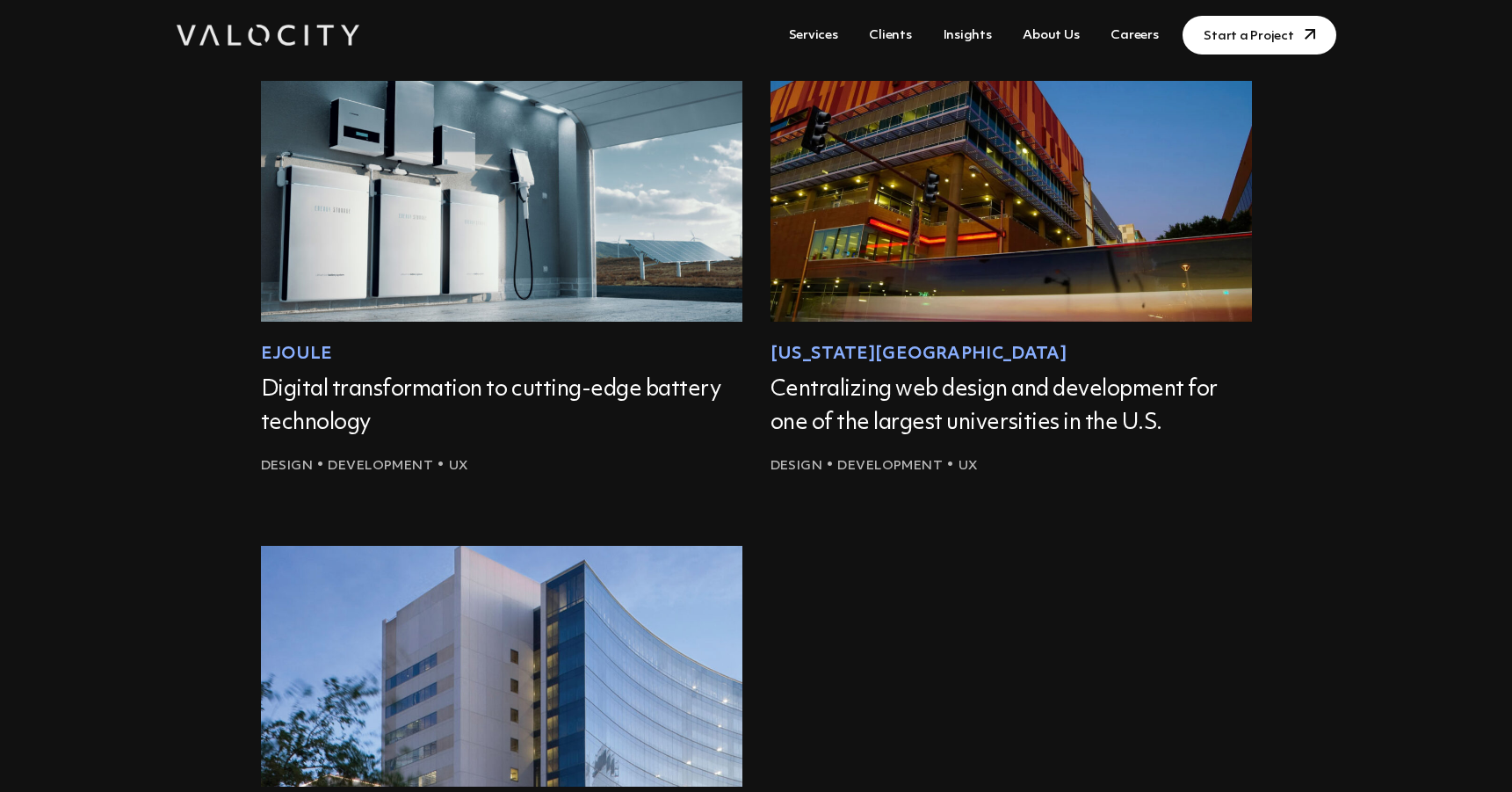
click at [653, 296] on img at bounding box center [500, 200] width 529 height 264
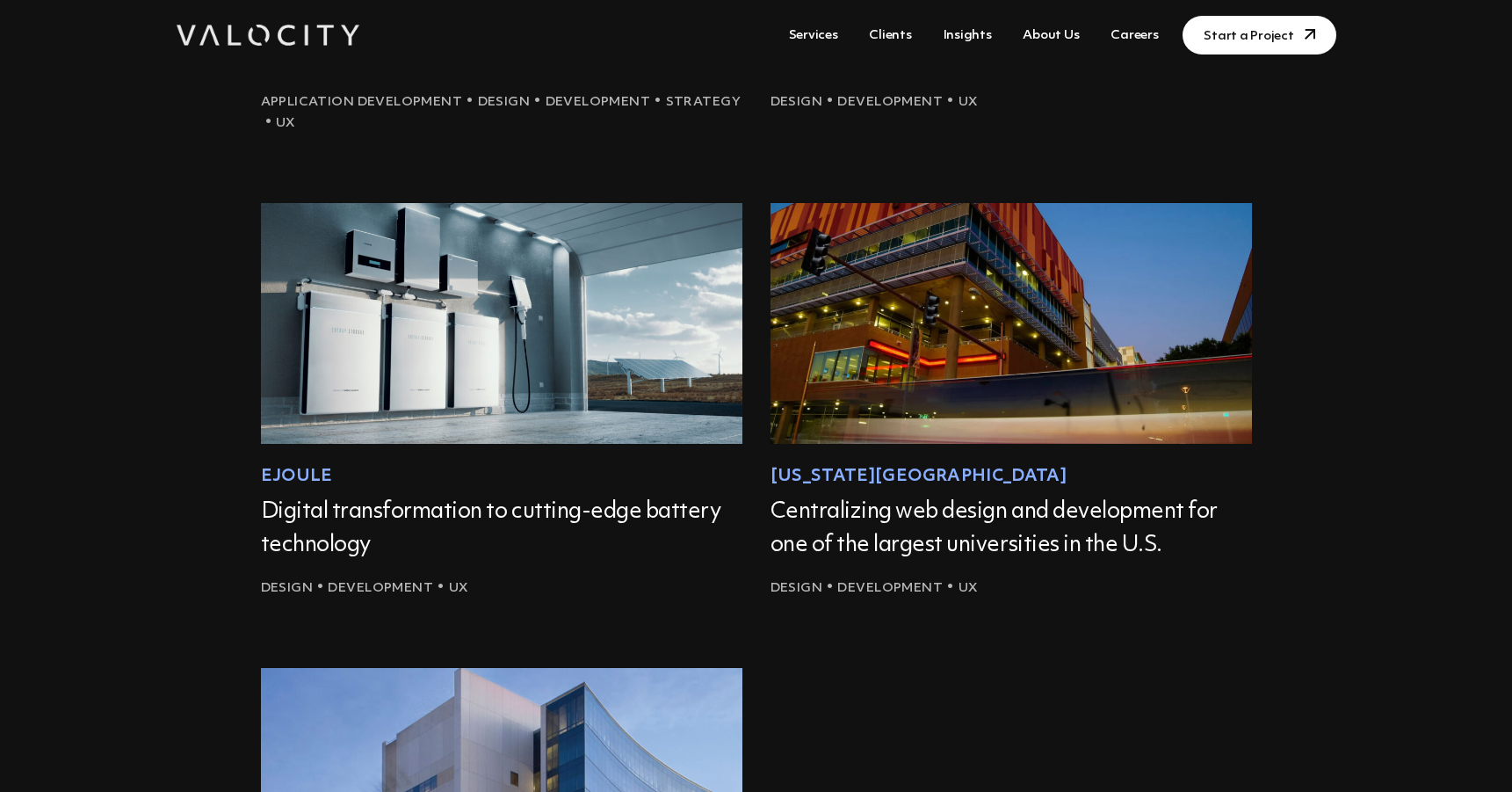
scroll to position [1137, 0]
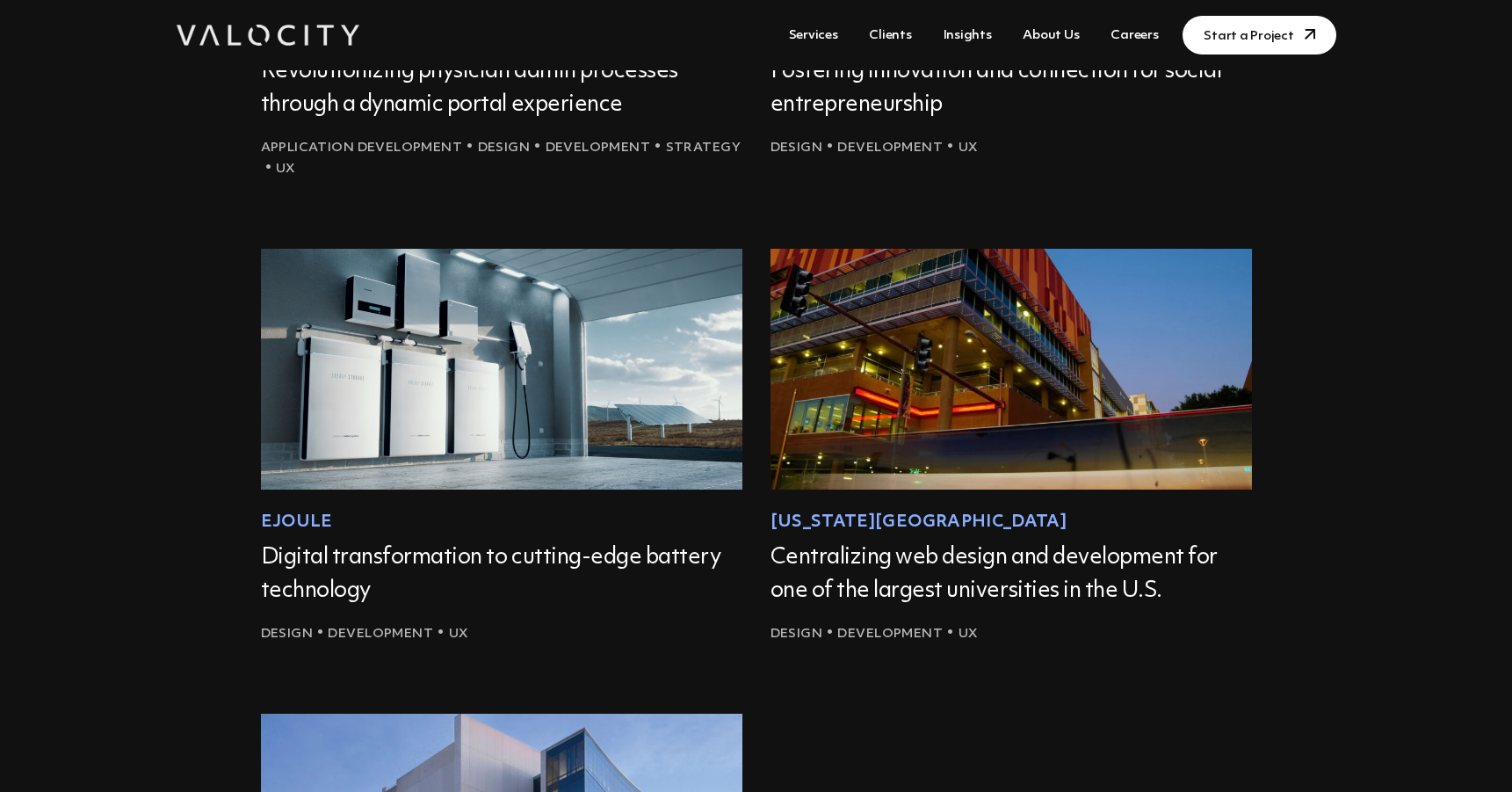
click at [852, 404] on img at bounding box center [1011, 368] width 529 height 264
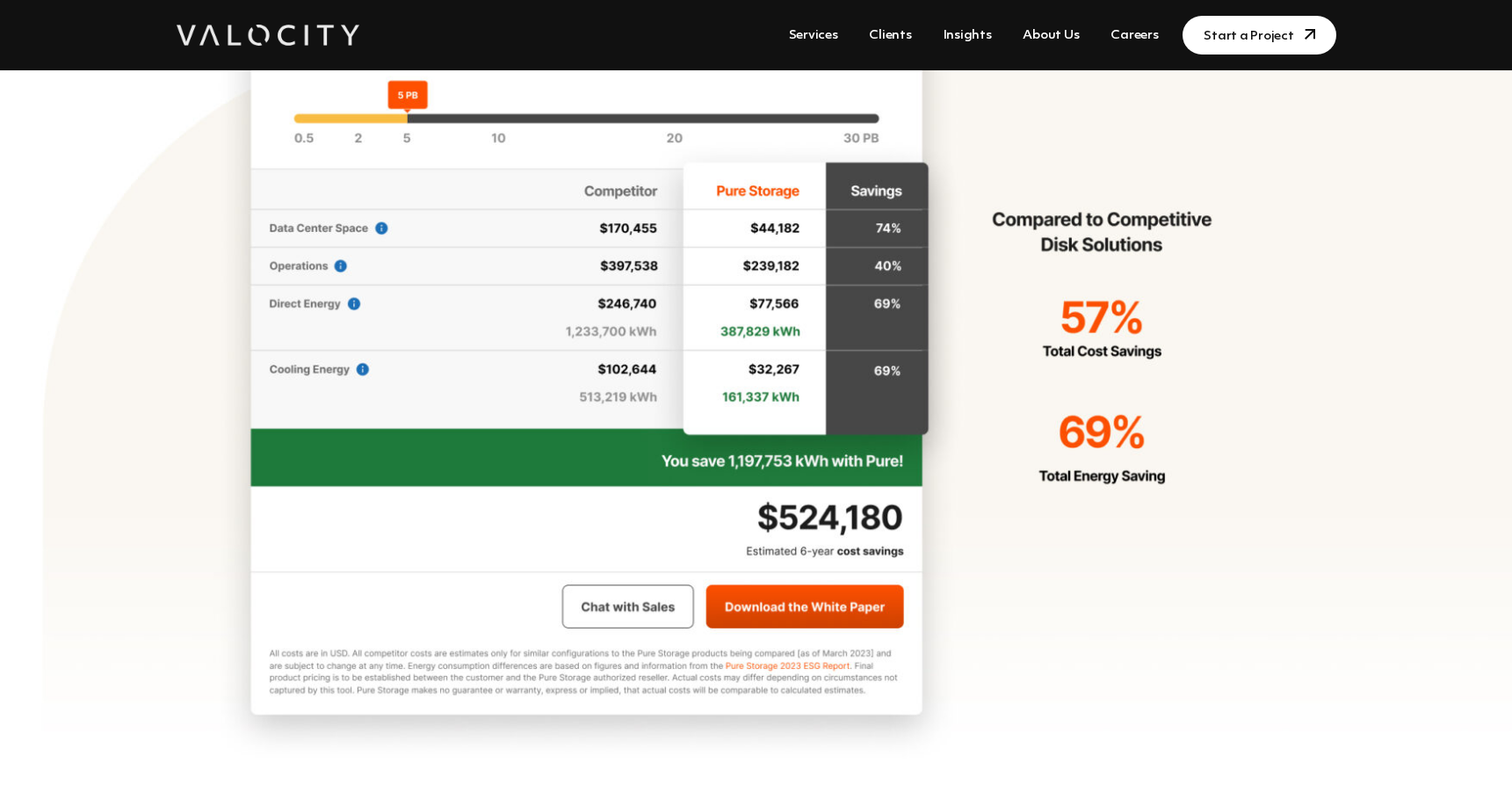
scroll to position [3884, 0]
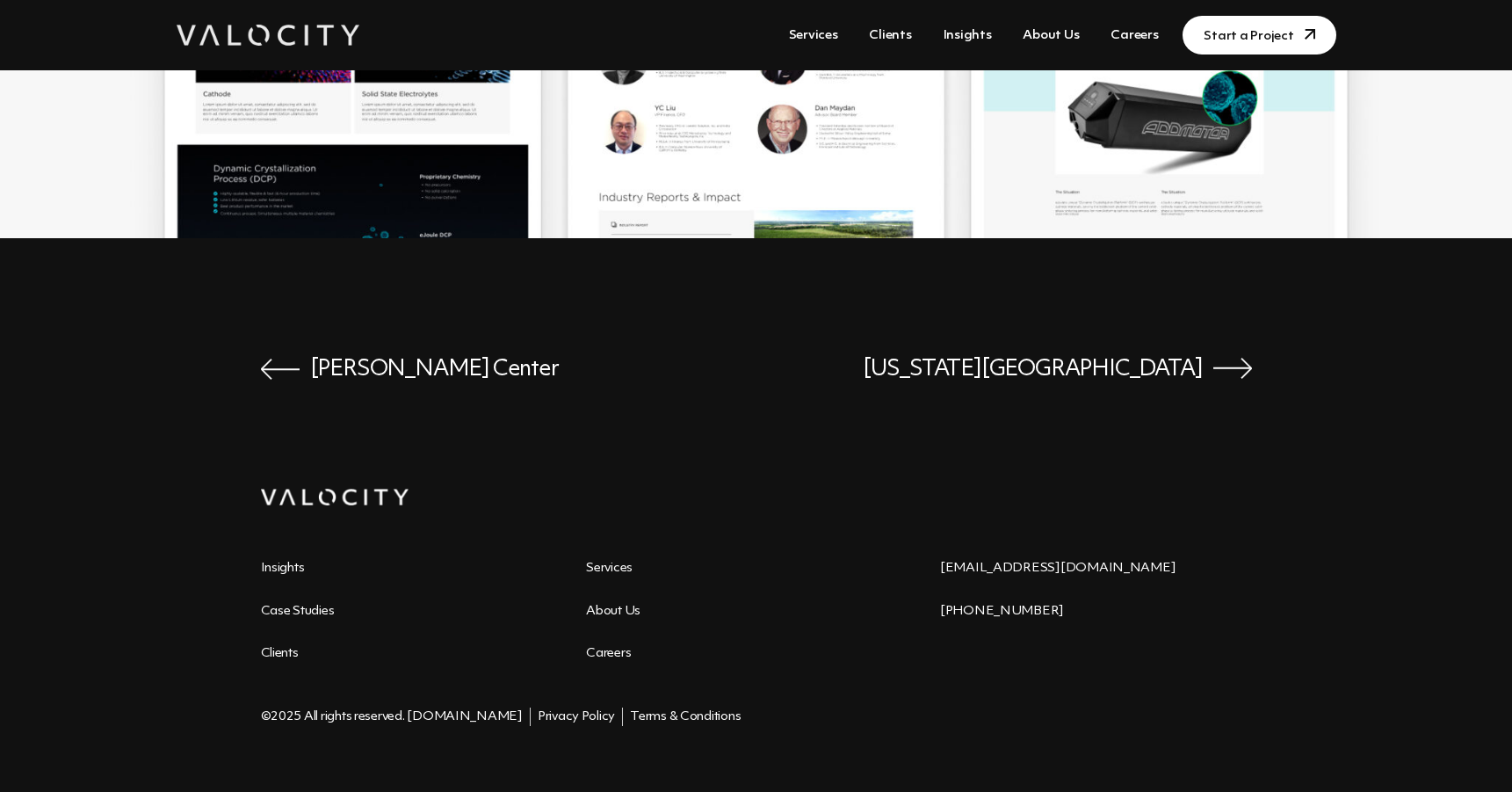
scroll to position [3394, 0]
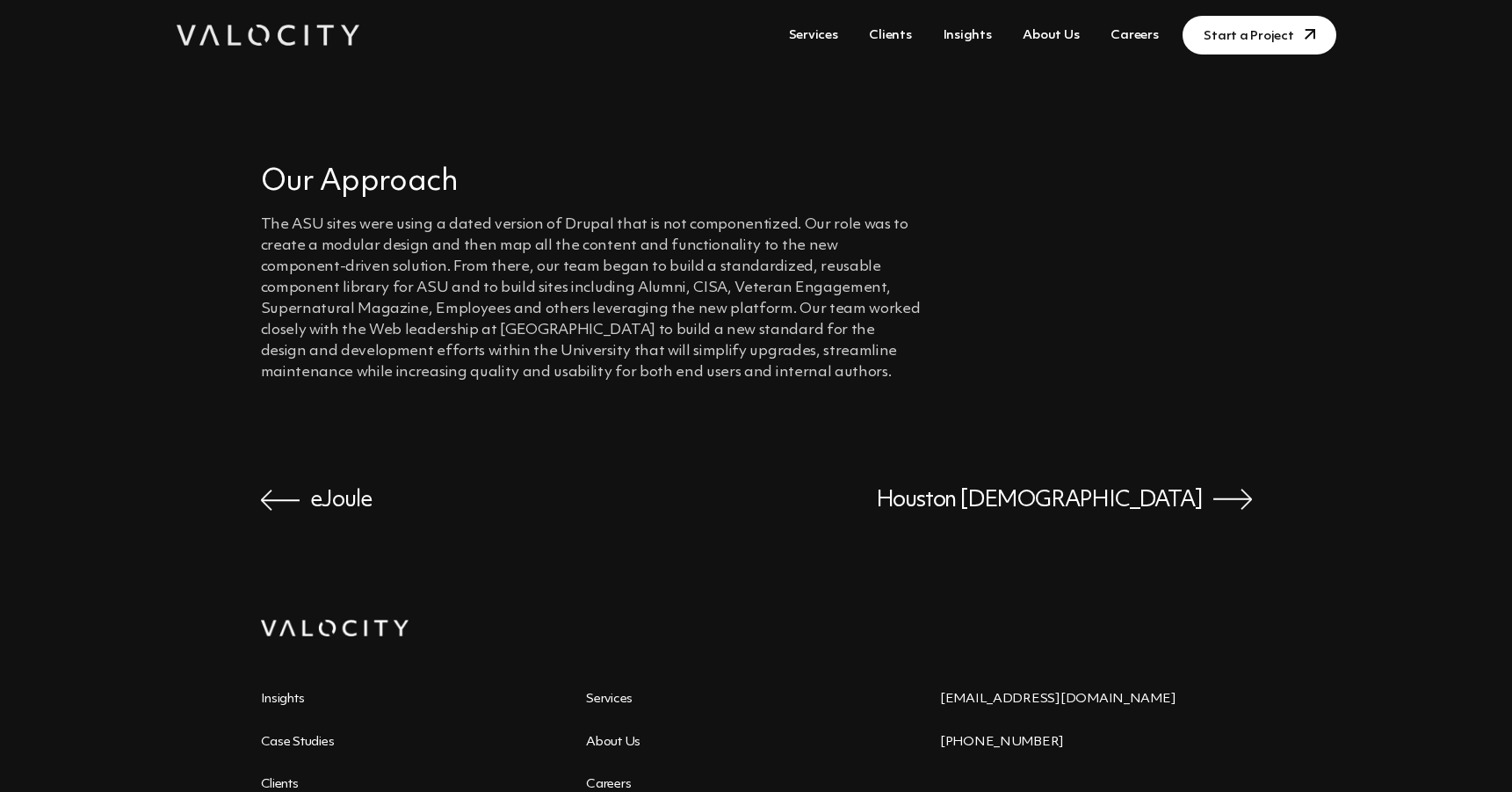
scroll to position [2541, 0]
